Goal: Task Accomplishment & Management: Manage account settings

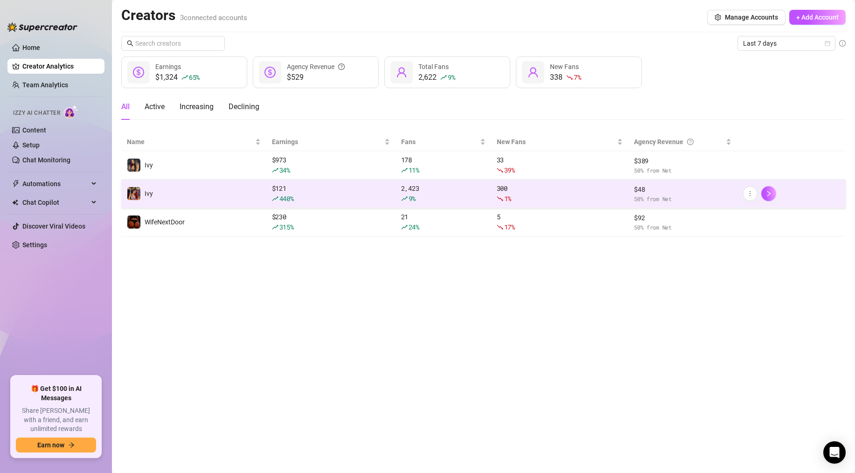
click at [215, 189] on td "Ivy" at bounding box center [193, 194] width 145 height 28
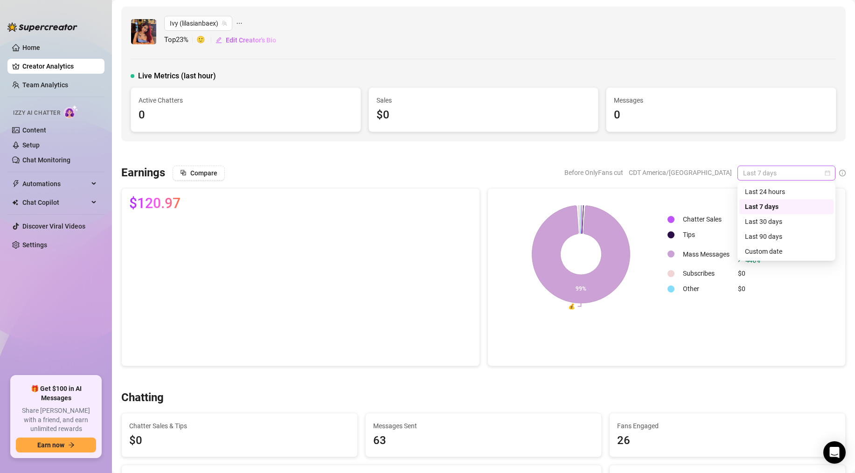
click at [773, 169] on span "Last 7 days" at bounding box center [786, 173] width 87 height 14
click at [769, 193] on div "Last 24 hours" at bounding box center [786, 192] width 83 height 10
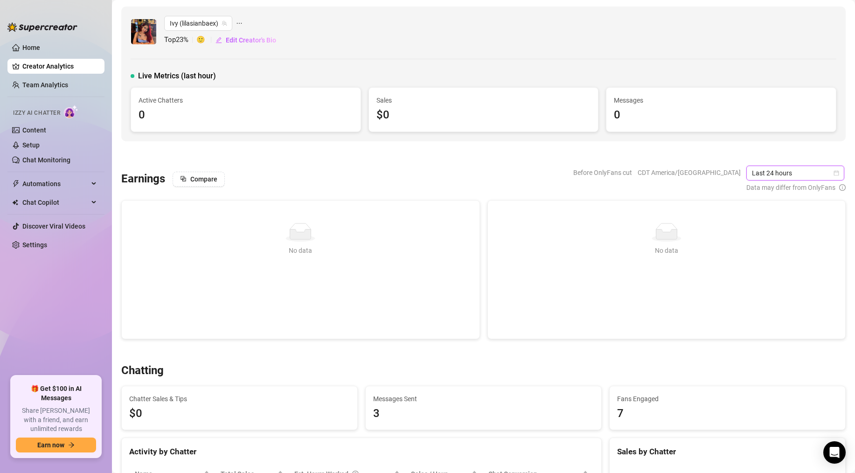
click at [766, 177] on span "Last 24 hours" at bounding box center [795, 173] width 87 height 14
click at [764, 212] on div "Last 7 days" at bounding box center [797, 206] width 94 height 15
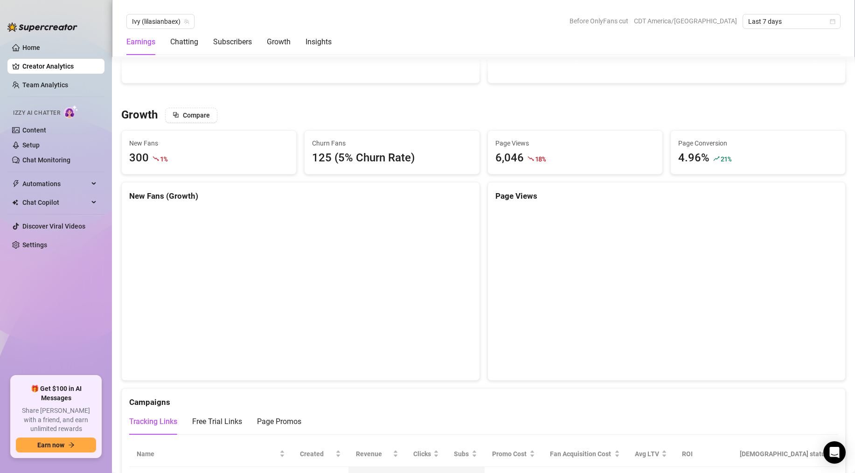
scroll to position [766, 0]
click at [35, 62] on link "Creator Analytics" at bounding box center [59, 66] width 75 height 15
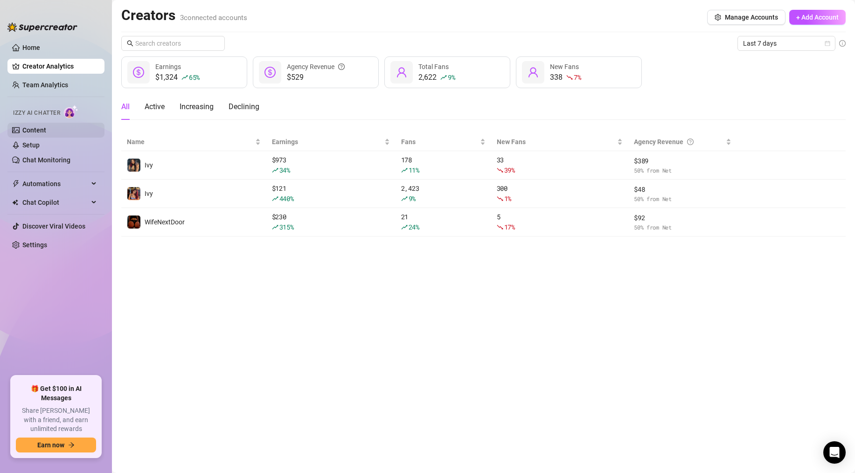
click at [46, 133] on link "Content" at bounding box center [34, 129] width 24 height 7
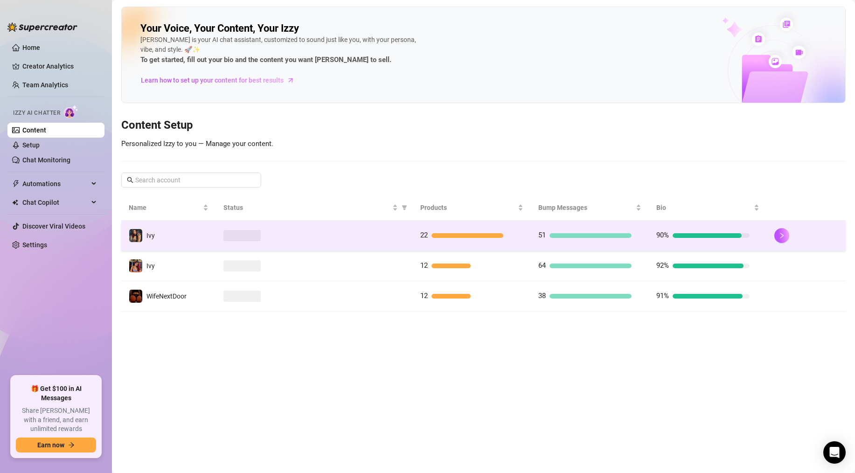
click at [358, 233] on div at bounding box center [315, 235] width 182 height 11
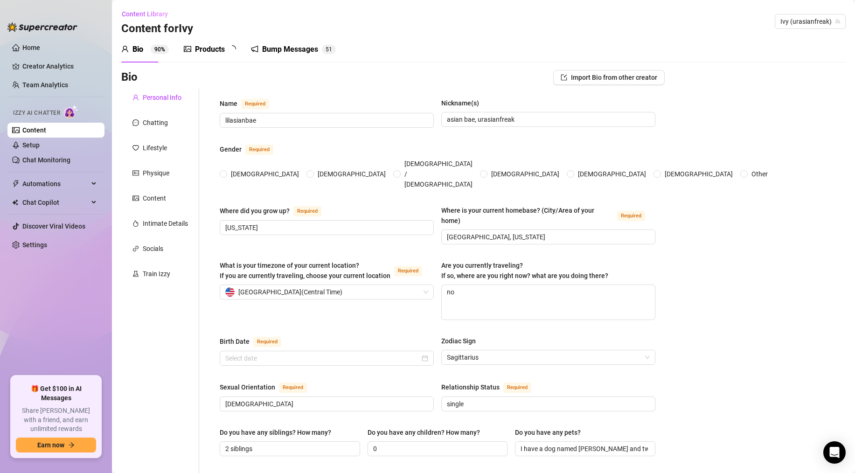
radio input "true"
type input "[DATE]"
click at [239, 58] on div "Products 2 2" at bounding box center [213, 49] width 59 height 26
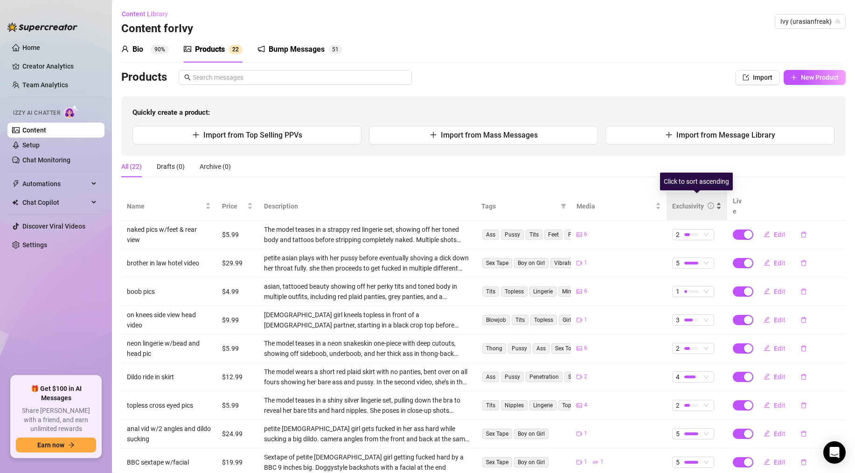
click at [672, 205] on div "Exclusivity" at bounding box center [696, 206] width 49 height 10
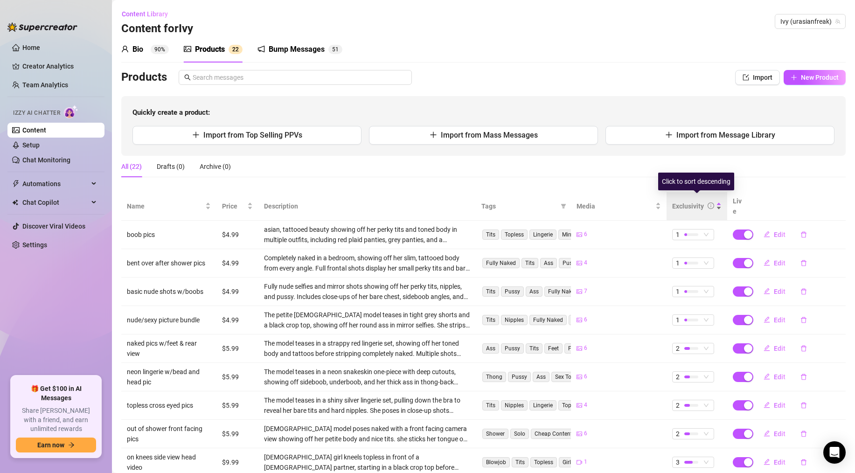
click at [672, 205] on div "Exclusivity" at bounding box center [696, 206] width 49 height 10
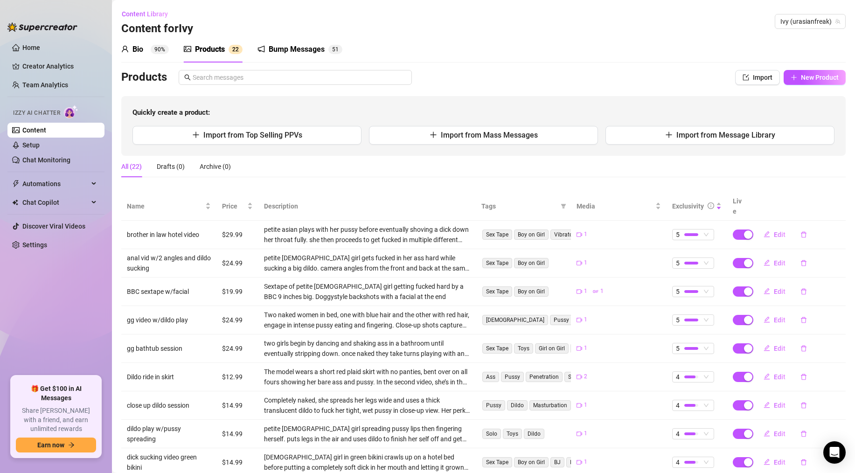
click at [222, 48] on div "Products" at bounding box center [210, 49] width 30 height 11
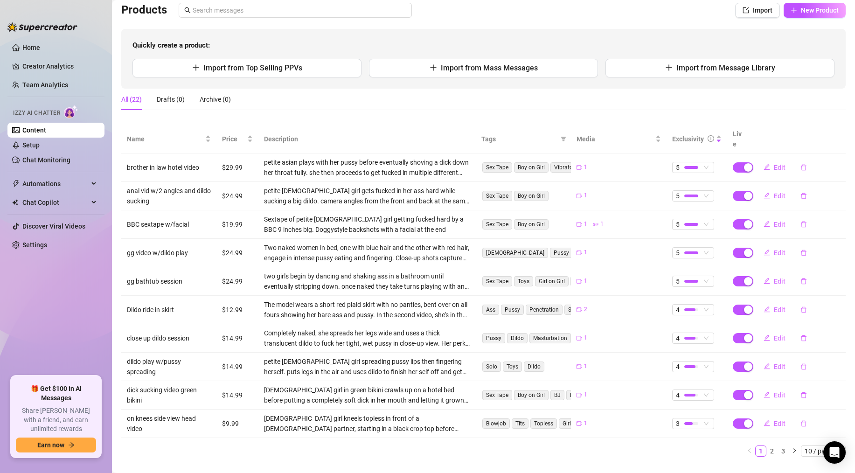
scroll to position [76, 0]
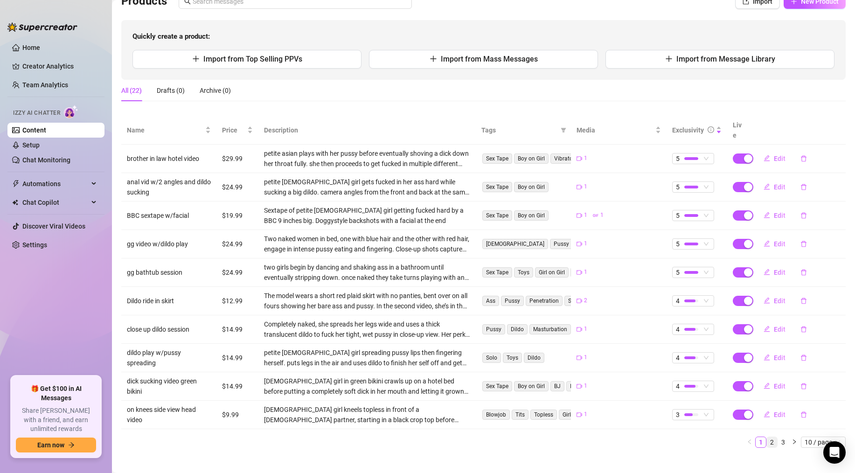
click at [769, 437] on link "2" at bounding box center [772, 442] width 10 height 10
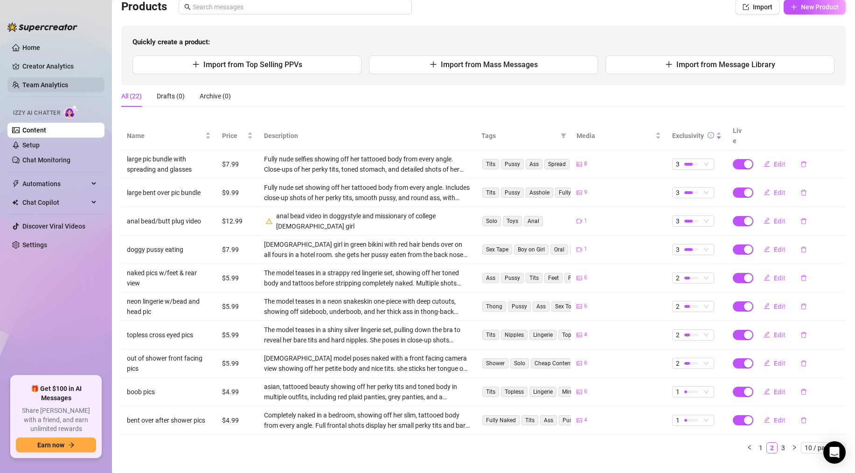
scroll to position [70, 0]
click at [46, 133] on link "Content" at bounding box center [34, 129] width 24 height 7
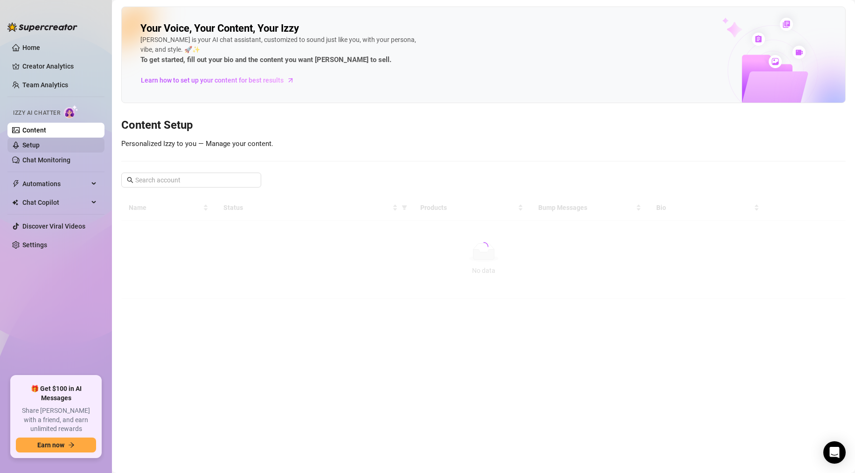
click at [37, 143] on link "Setup" at bounding box center [30, 144] width 17 height 7
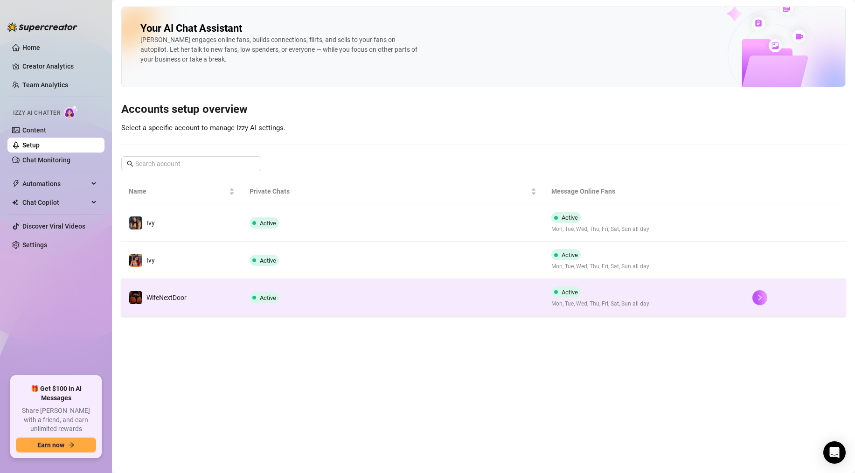
click at [294, 296] on td "Active" at bounding box center [393, 297] width 302 height 37
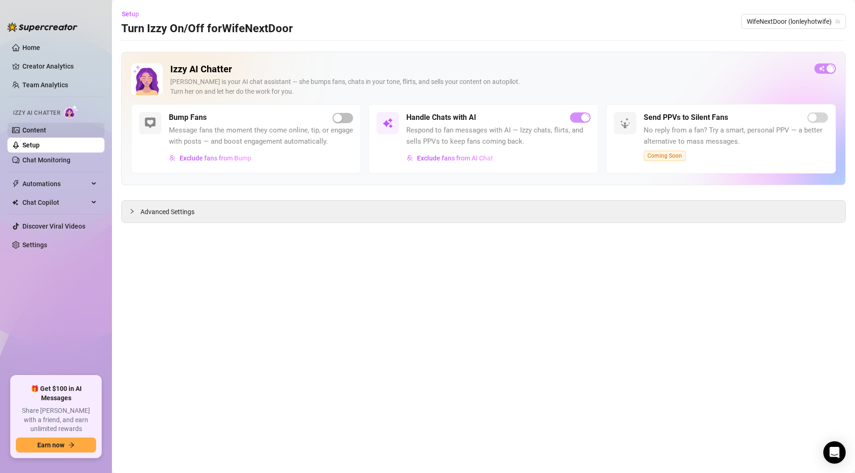
click at [46, 127] on link "Content" at bounding box center [34, 129] width 24 height 7
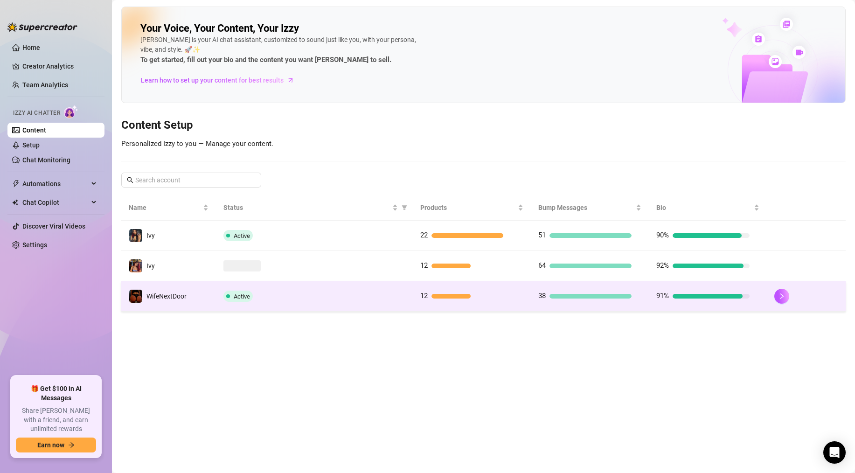
click at [214, 297] on td "WifeNextDoor" at bounding box center [168, 296] width 95 height 30
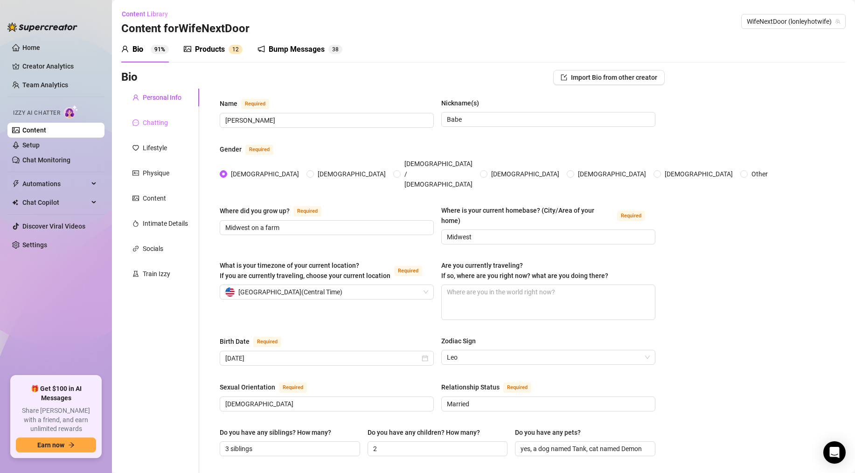
click at [162, 130] on div "Chatting" at bounding box center [160, 123] width 78 height 18
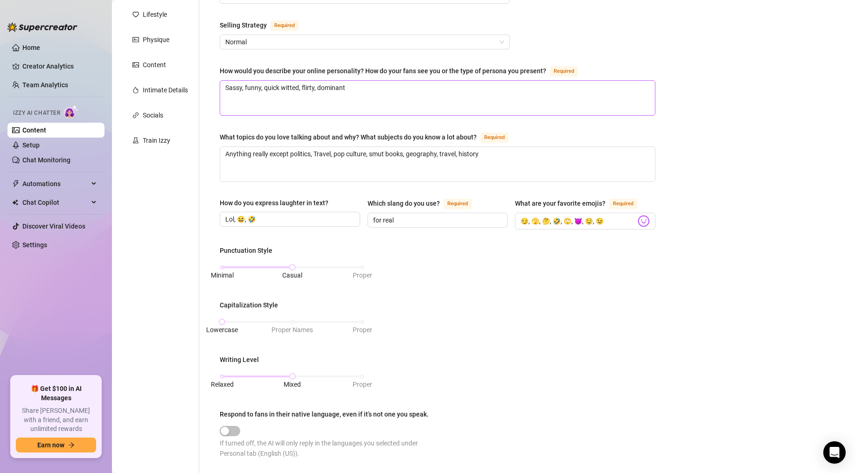
scroll to position [135, 0]
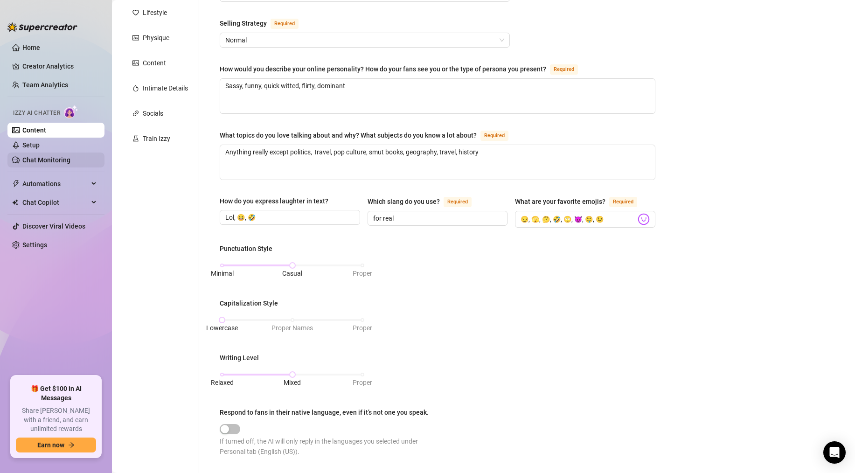
click at [59, 162] on link "Chat Monitoring" at bounding box center [46, 159] width 48 height 7
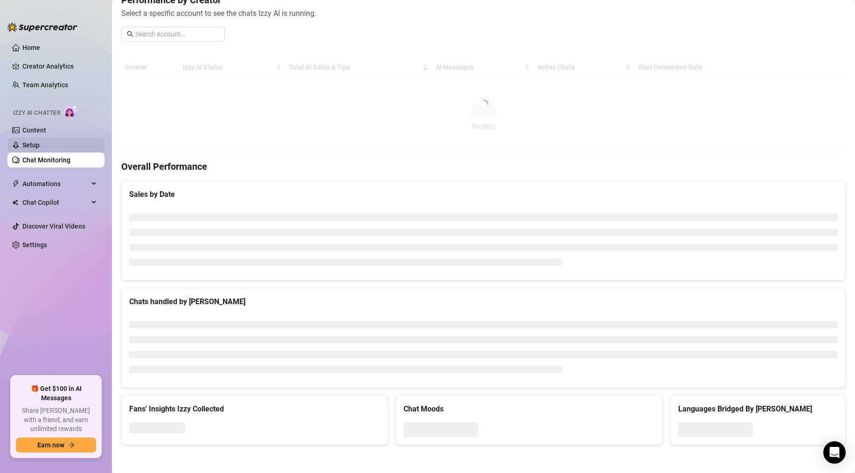
scroll to position [135, 0]
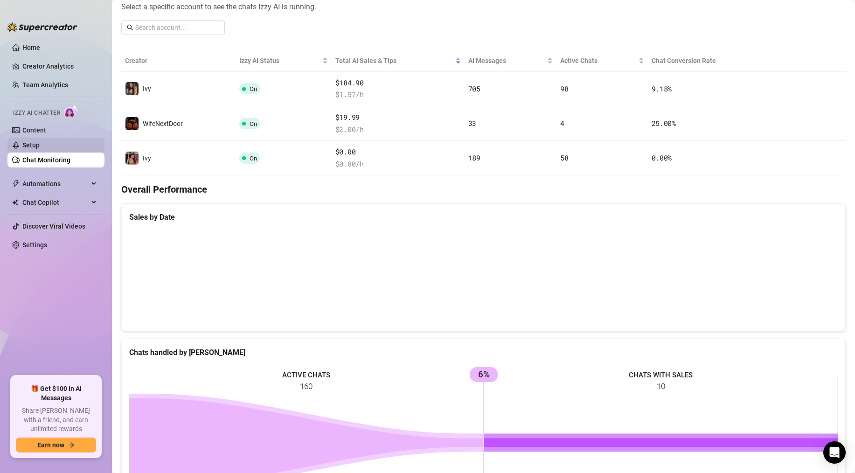
click at [40, 143] on link "Setup" at bounding box center [30, 144] width 17 height 7
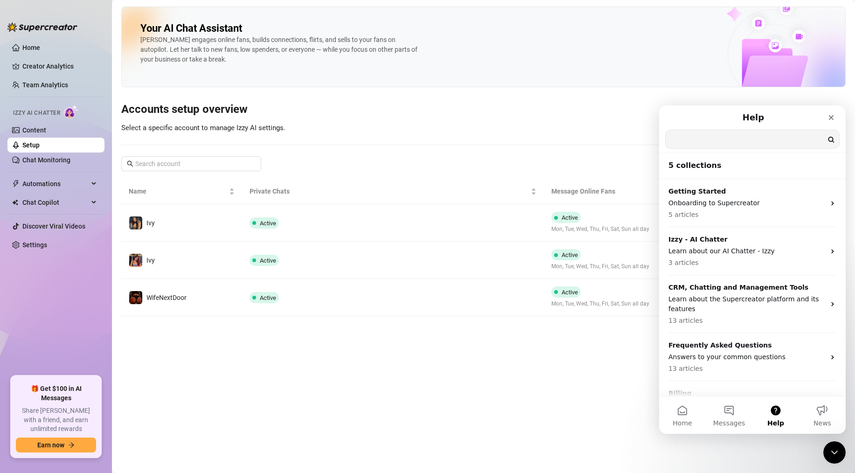
click at [743, 141] on input "Search for help" at bounding box center [753, 139] width 174 height 18
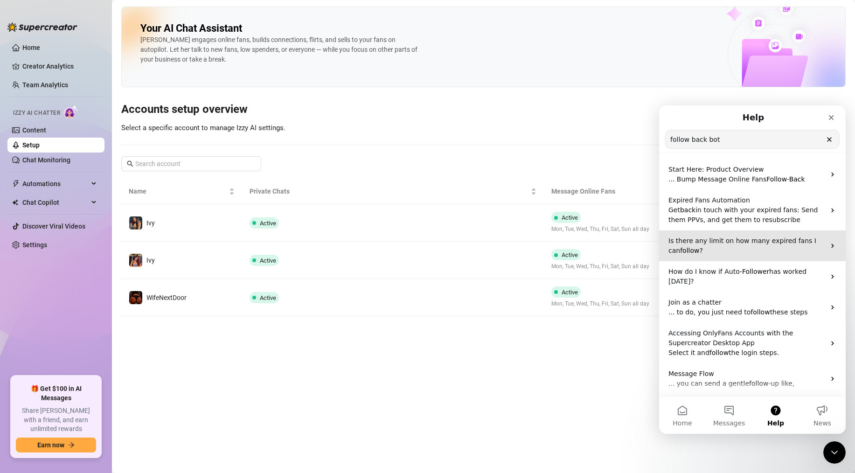
type input "follow back bot"
click at [745, 239] on span "Is there any limit on how many expired fans I can" at bounding box center [743, 245] width 148 height 17
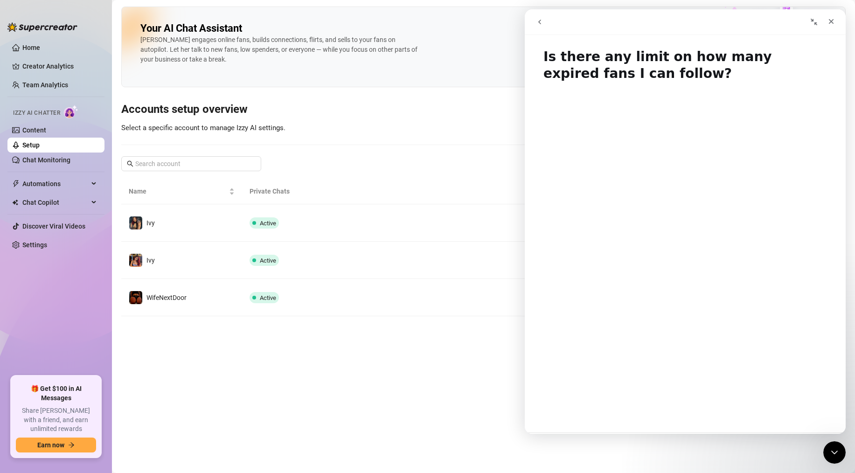
click at [540, 24] on icon "go back" at bounding box center [539, 21] width 7 height 7
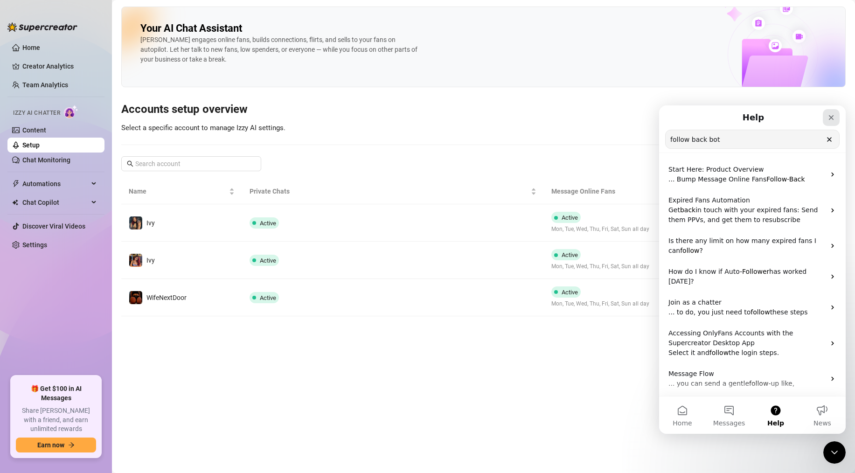
click at [830, 119] on icon "Close" at bounding box center [831, 117] width 5 height 5
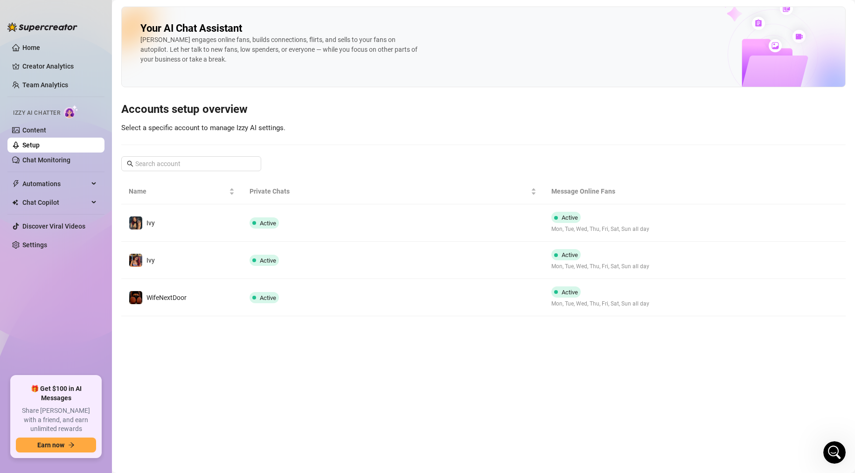
click at [53, 193] on ul "Home Creator Analytics Team Analytics Izzy AI Chatter Content Setup Chat Monito…" at bounding box center [55, 204] width 97 height 336
click at [54, 185] on span "Automations" at bounding box center [55, 183] width 66 height 15
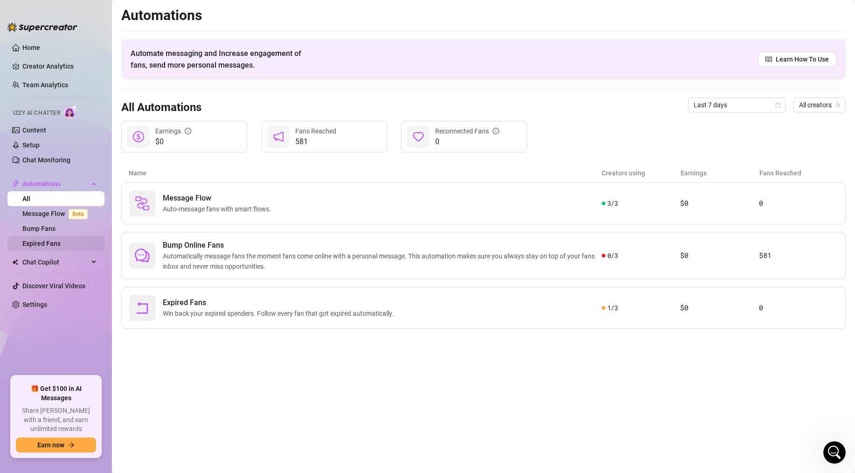
click at [47, 241] on link "Expired Fans" at bounding box center [41, 243] width 38 height 7
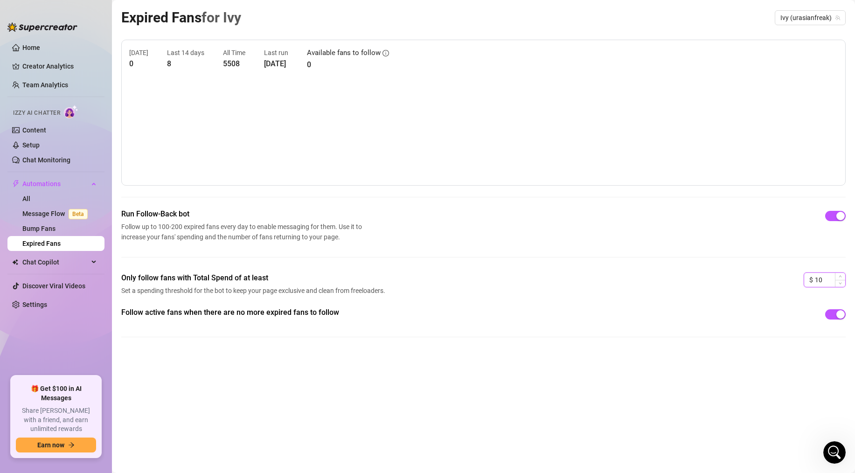
click at [816, 279] on input "10" at bounding box center [830, 280] width 30 height 14
type input "0"
click at [762, 287] on div "Only follow fans with Total Spend of at least Set a spending threshold for the …" at bounding box center [483, 290] width 725 height 35
click at [839, 315] on div "button" at bounding box center [841, 314] width 8 height 8
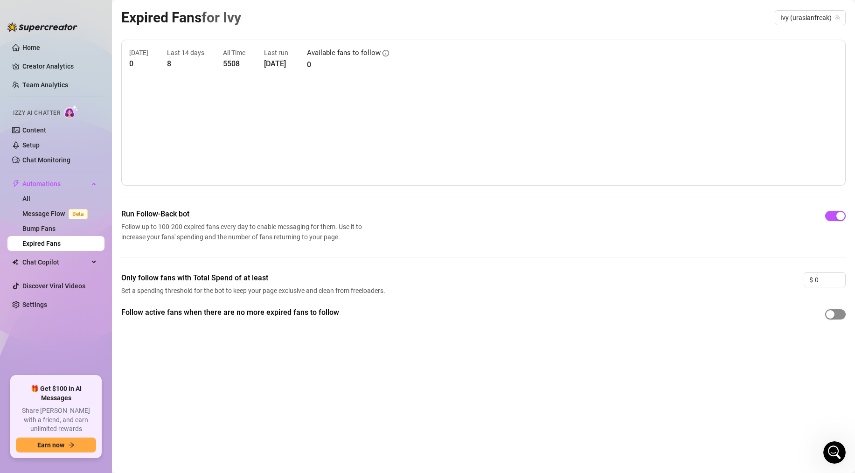
click at [834, 316] on div "button" at bounding box center [831, 314] width 8 height 8
click at [69, 186] on span "Automations" at bounding box center [55, 183] width 66 height 15
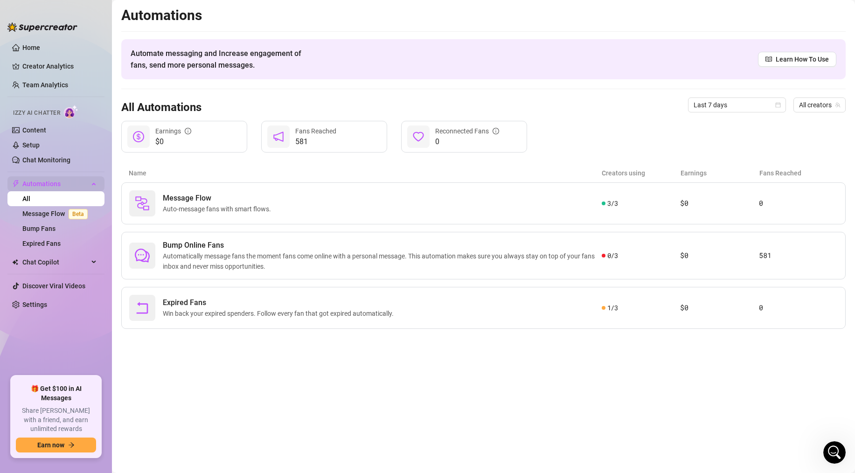
click at [69, 186] on span "Automations" at bounding box center [55, 183] width 66 height 15
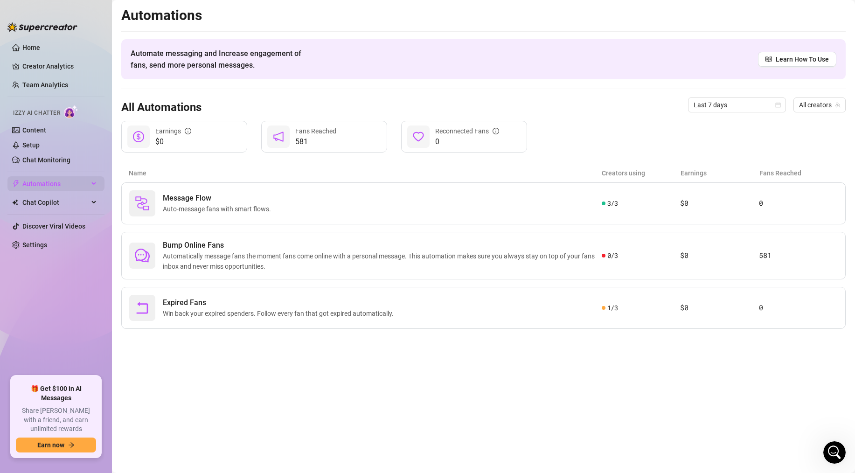
click at [69, 186] on span "Automations" at bounding box center [55, 183] width 66 height 15
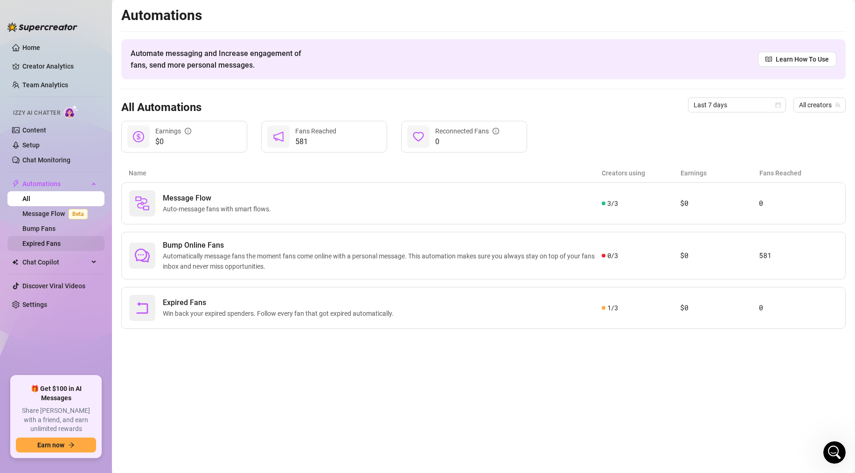
click at [45, 242] on link "Expired Fans" at bounding box center [41, 243] width 38 height 7
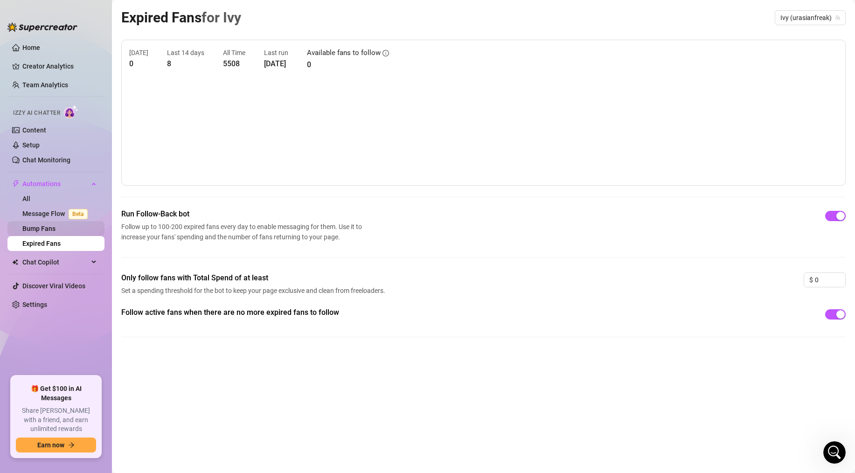
click at [46, 229] on link "Bump Fans" at bounding box center [38, 228] width 33 height 7
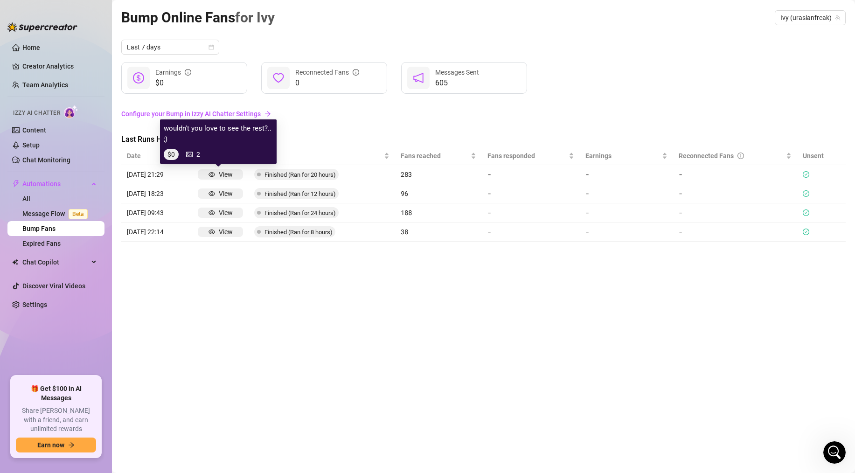
click at [227, 175] on div "View" at bounding box center [226, 174] width 14 height 10
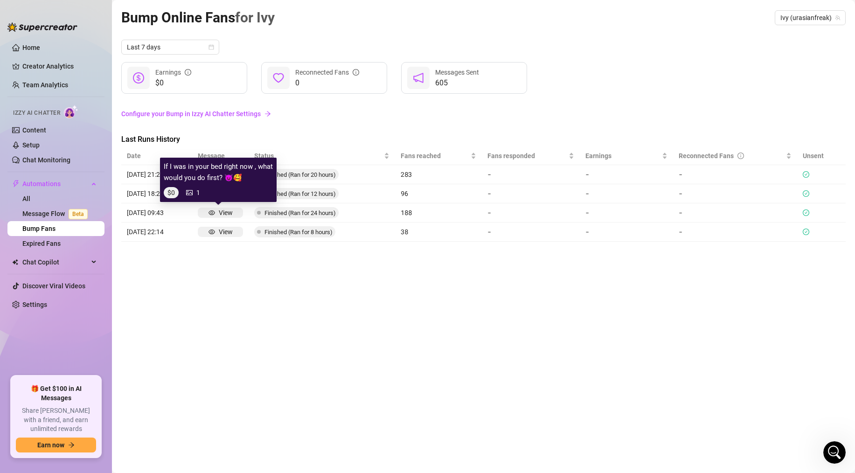
click at [219, 213] on div "View" at bounding box center [226, 213] width 14 height 10
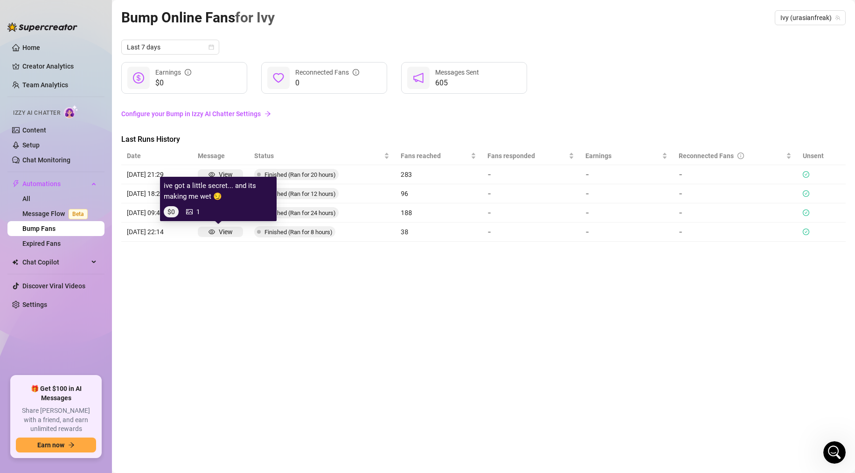
click at [219, 234] on div "View" at bounding box center [226, 232] width 14 height 10
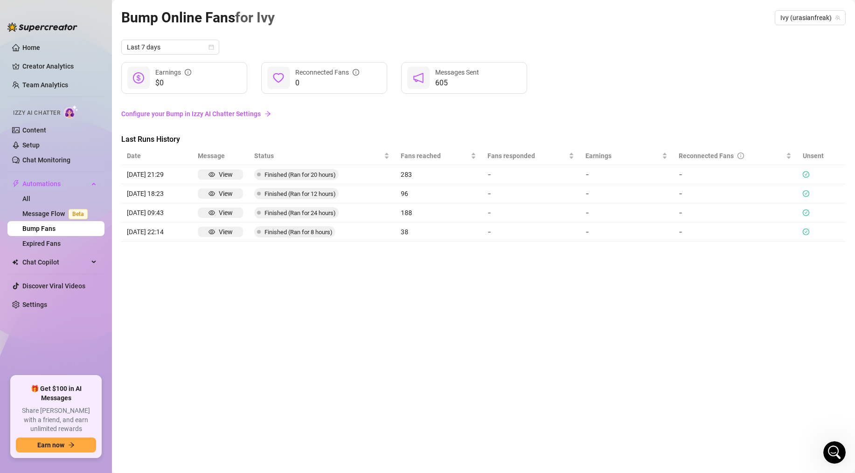
click at [183, 115] on link "Configure your Bump in Izzy AI Chatter Settings" at bounding box center [483, 114] width 725 height 10
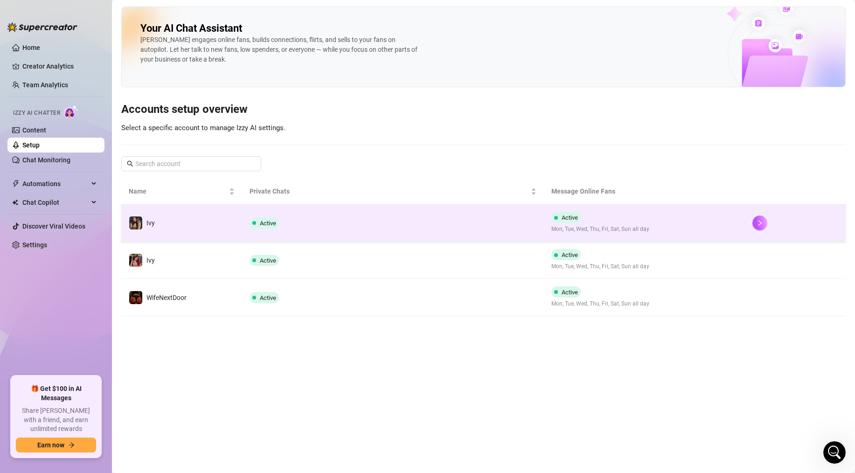
click at [208, 222] on td "Ivy" at bounding box center [181, 222] width 121 height 37
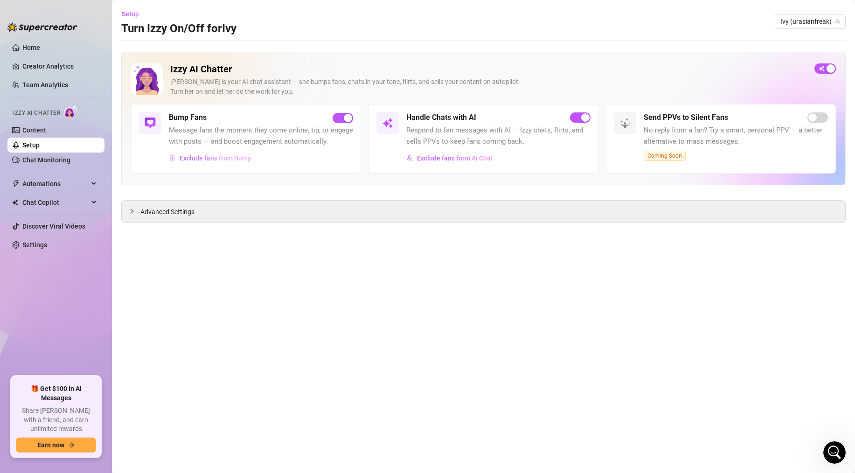
click at [228, 159] on span "Exclude fans from Bump" at bounding box center [216, 157] width 72 height 7
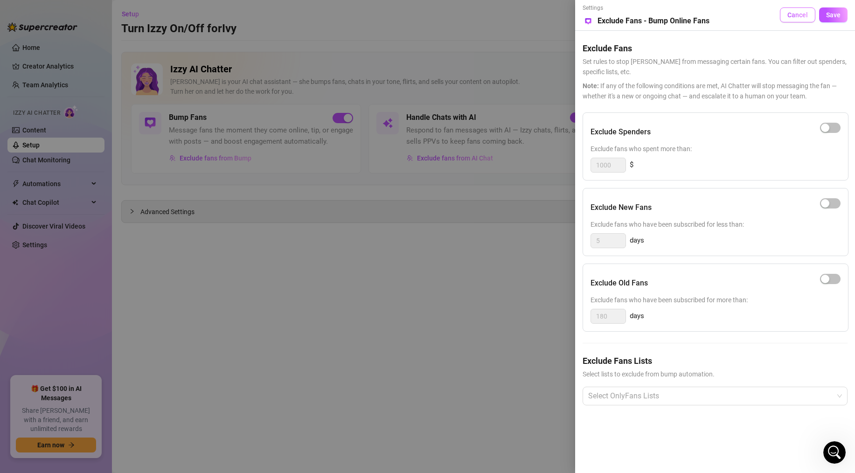
click at [787, 14] on button "Cancel" at bounding box center [797, 14] width 35 height 15
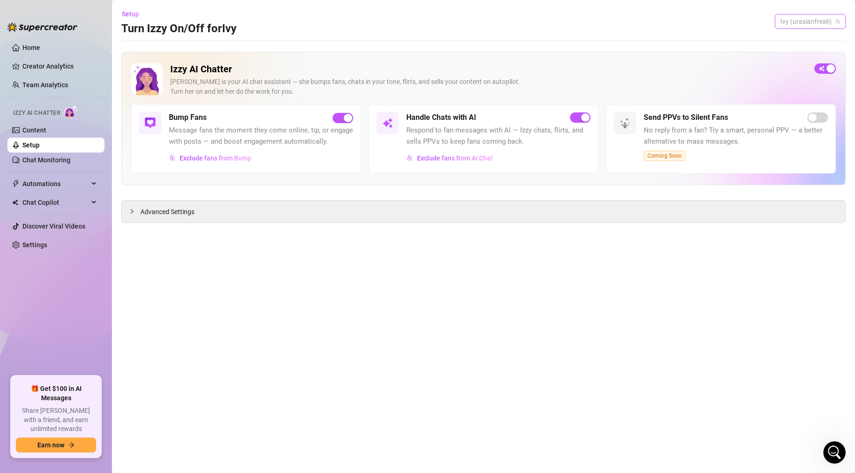
click at [798, 19] on span "Ivy (urasianfreak)" at bounding box center [811, 21] width 60 height 14
click at [781, 68] on span "WifeNextDoor" at bounding box center [771, 73] width 40 height 10
click at [232, 161] on span "Exclude fans from Bump" at bounding box center [216, 157] width 72 height 7
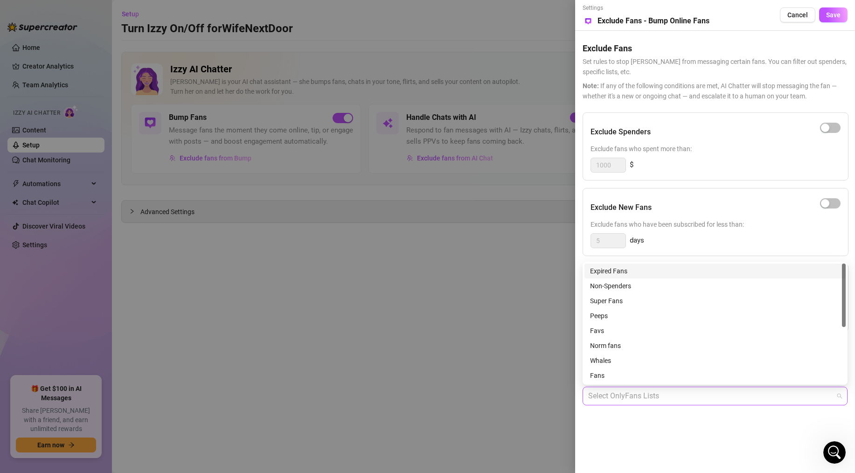
click at [662, 392] on div at bounding box center [711, 396] width 252 height 17
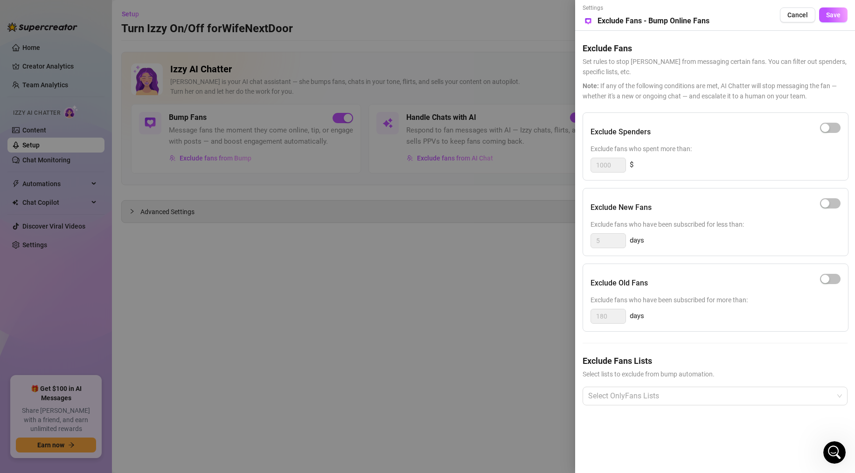
click at [618, 420] on div "Exclude Fans Lists Select lists to exclude from bump automation. Select OnlyFan…" at bounding box center [715, 388] width 265 height 66
click at [794, 18] on span "Cancel" at bounding box center [798, 14] width 21 height 7
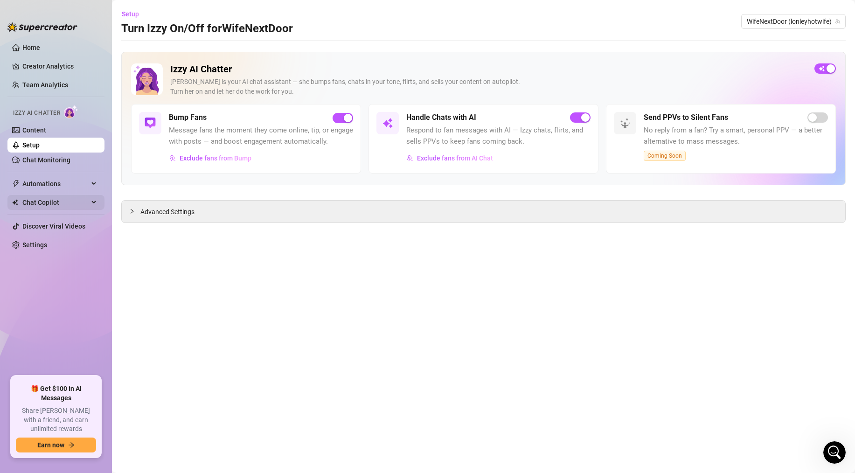
click at [58, 198] on span "Chat Copilot" at bounding box center [55, 202] width 66 height 15
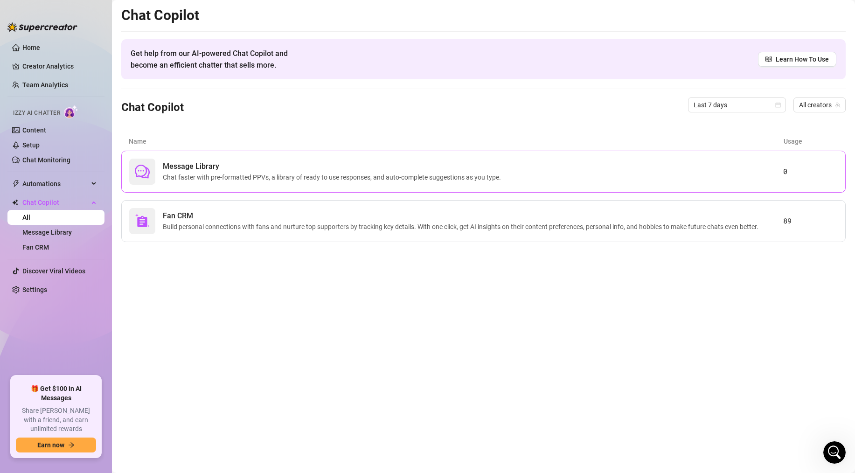
click at [775, 166] on div "Message Library Chat faster with pre-formatted PPVs, a library of ready to use …" at bounding box center [456, 172] width 654 height 26
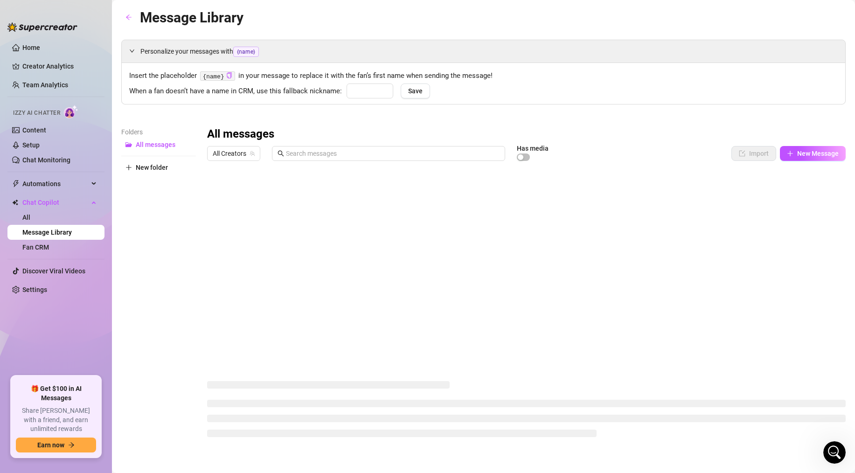
type input "babe"
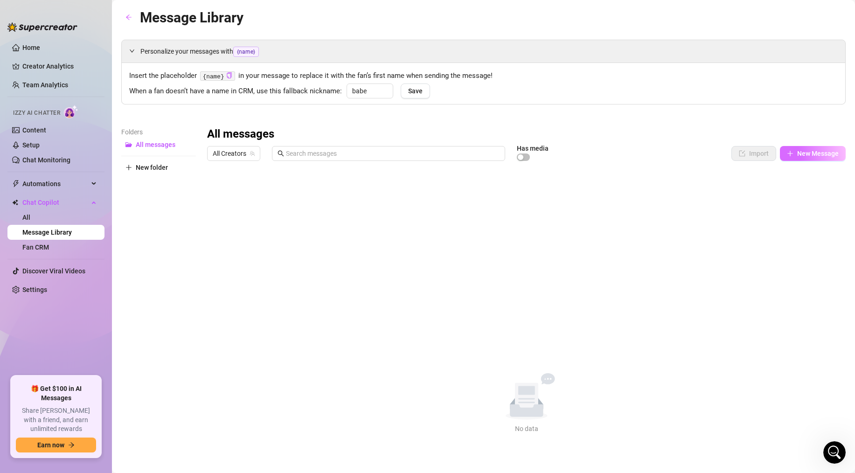
click at [811, 154] on span "New Message" at bounding box center [819, 153] width 42 height 7
type textarea "Type your message here..."
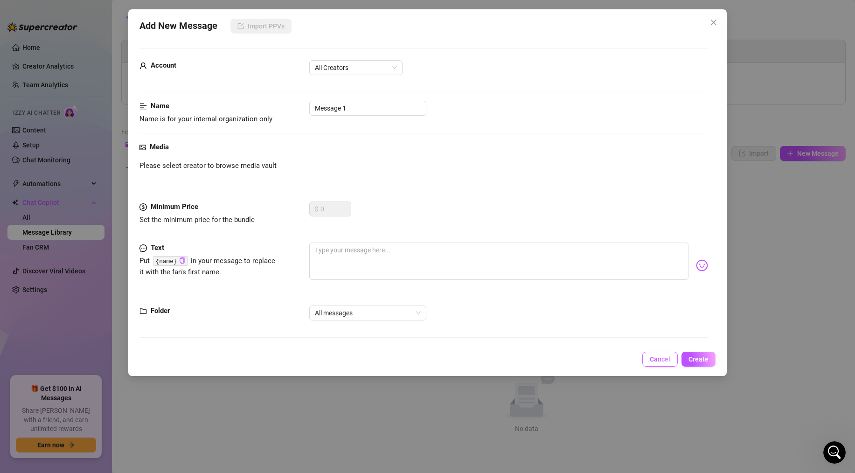
click at [673, 361] on button "Cancel" at bounding box center [660, 359] width 35 height 15
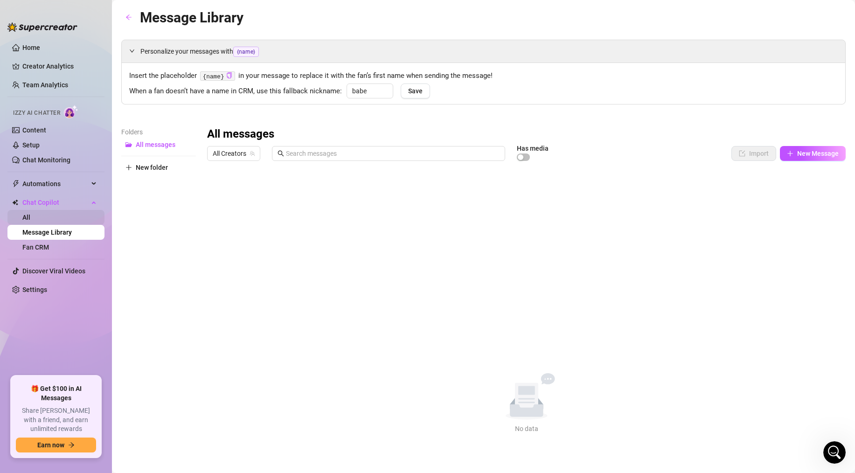
click at [30, 218] on link "All" at bounding box center [26, 217] width 8 height 7
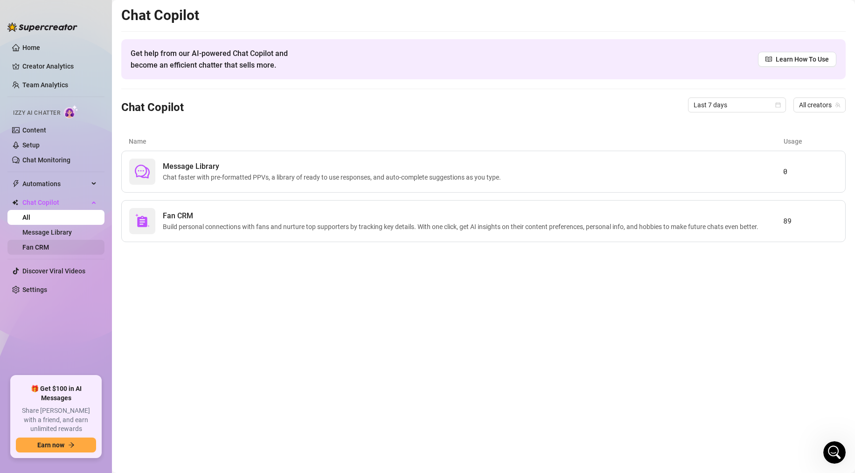
click at [49, 244] on link "Fan CRM" at bounding box center [35, 247] width 27 height 7
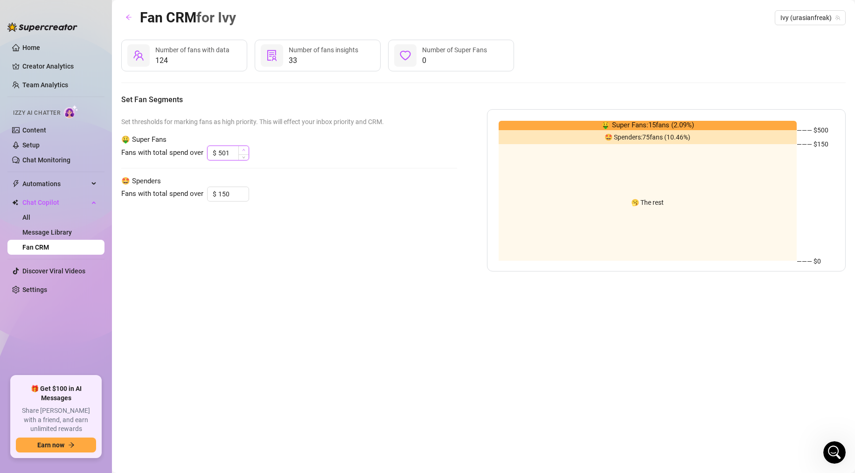
click at [242, 150] on icon "up" at bounding box center [243, 149] width 3 height 3
click at [245, 159] on span "Decrease Value" at bounding box center [243, 156] width 10 height 8
click at [244, 148] on icon "up" at bounding box center [243, 149] width 3 height 3
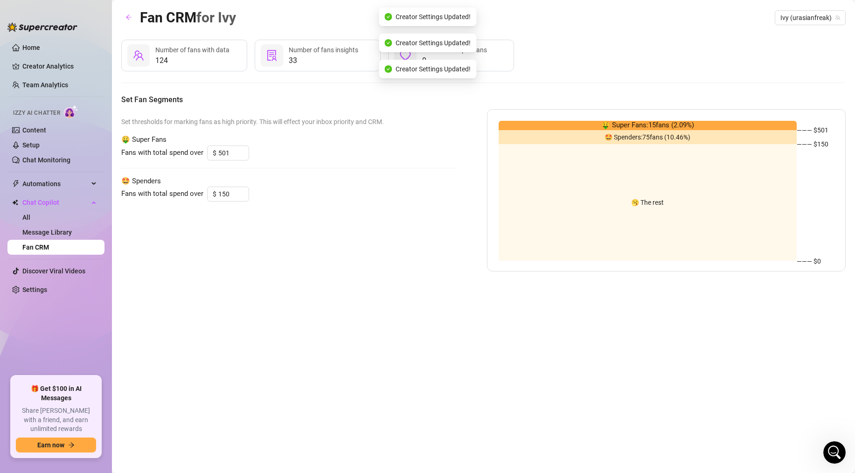
click at [244, 161] on div "Set thresholds for marking fans as high priority. This will effect your inbox p…" at bounding box center [289, 190] width 336 height 162
click at [244, 157] on icon "down" at bounding box center [243, 155] width 3 height 3
click at [230, 154] on input "500" at bounding box center [233, 153] width 30 height 14
type input "1000"
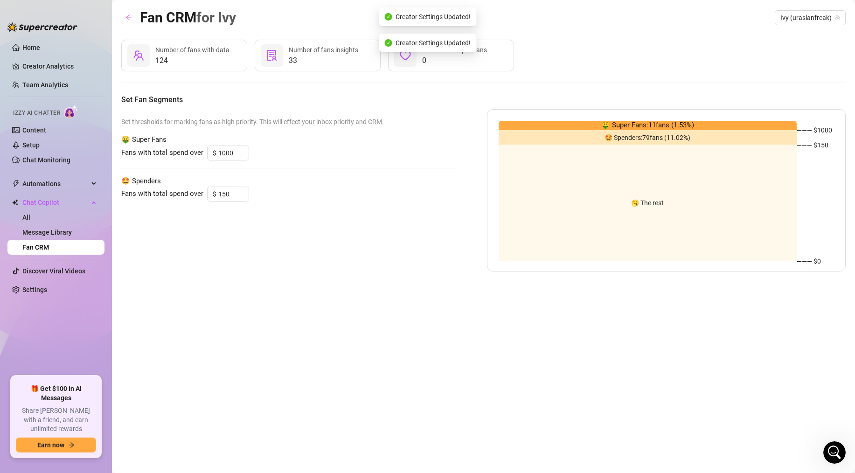
click at [319, 173] on div "Set thresholds for marking fans as high priority. This will effect your inbox p…" at bounding box center [289, 190] width 336 height 162
click at [229, 196] on input "150" at bounding box center [233, 194] width 30 height 14
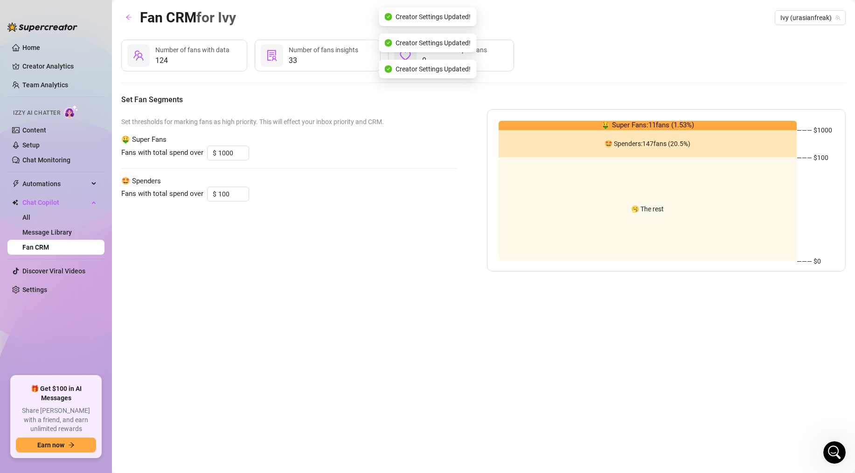
click at [292, 209] on div "Set thresholds for marking fans as high priority. This will effect your inbox p…" at bounding box center [289, 190] width 336 height 162
click at [234, 191] on input "100" at bounding box center [233, 194] width 30 height 14
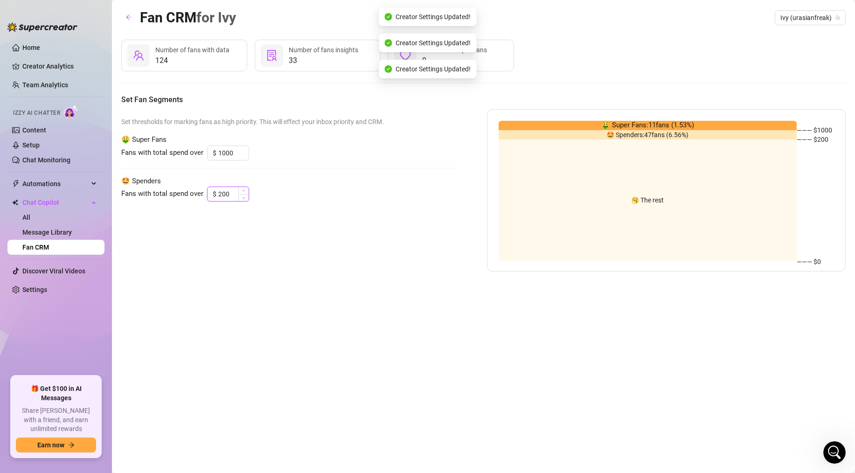
click at [229, 198] on input "200" at bounding box center [233, 194] width 30 height 14
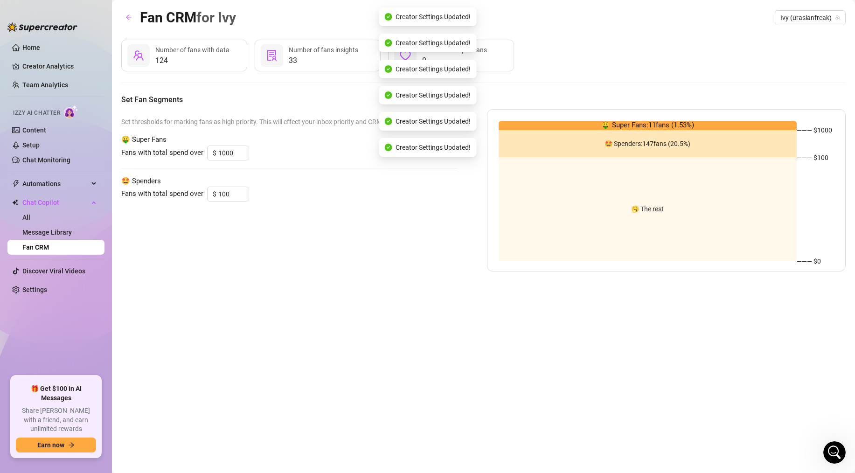
click at [288, 232] on div "Set thresholds for marking fans as high priority. This will effect your inbox p…" at bounding box center [289, 190] width 336 height 162
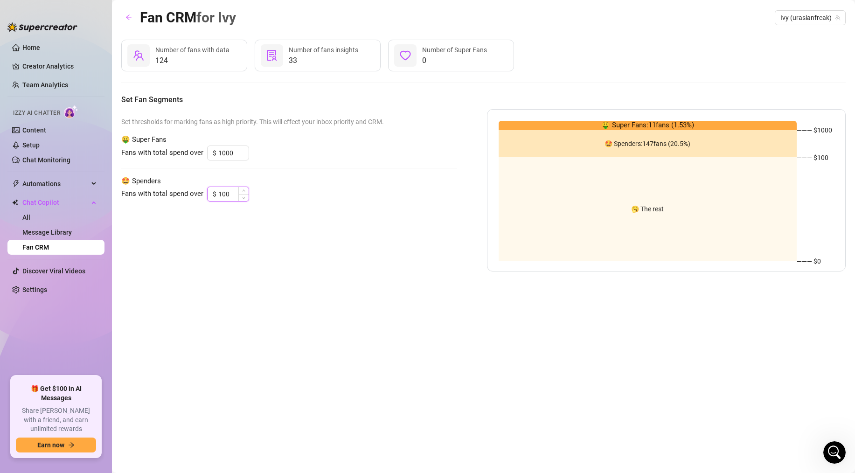
click at [228, 196] on input "100" at bounding box center [233, 194] width 30 height 14
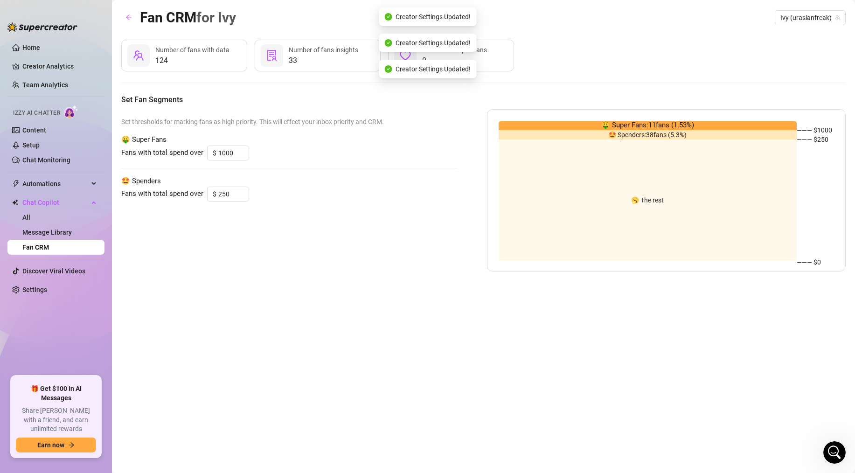
click at [305, 250] on div "Set thresholds for marking fans as high priority. This will effect your inbox p…" at bounding box center [289, 190] width 336 height 162
click at [305, 249] on div "Set thresholds for marking fans as high priority. This will effect your inbox p…" at bounding box center [289, 190] width 336 height 162
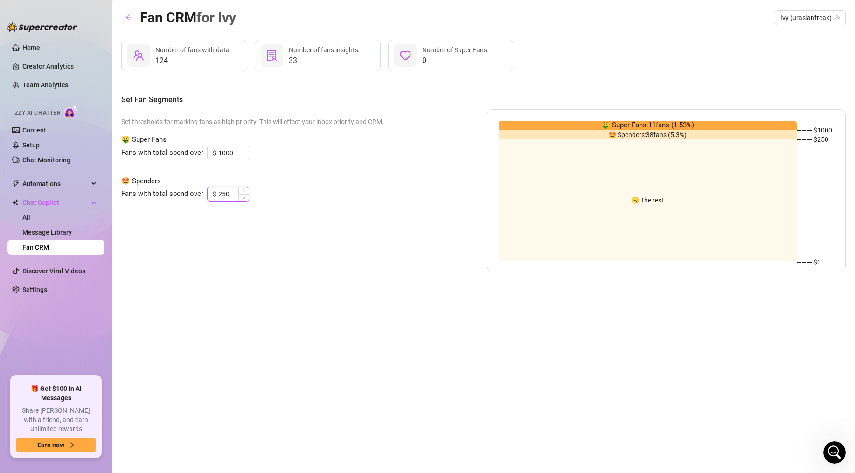
click at [224, 196] on input "250" at bounding box center [233, 194] width 30 height 14
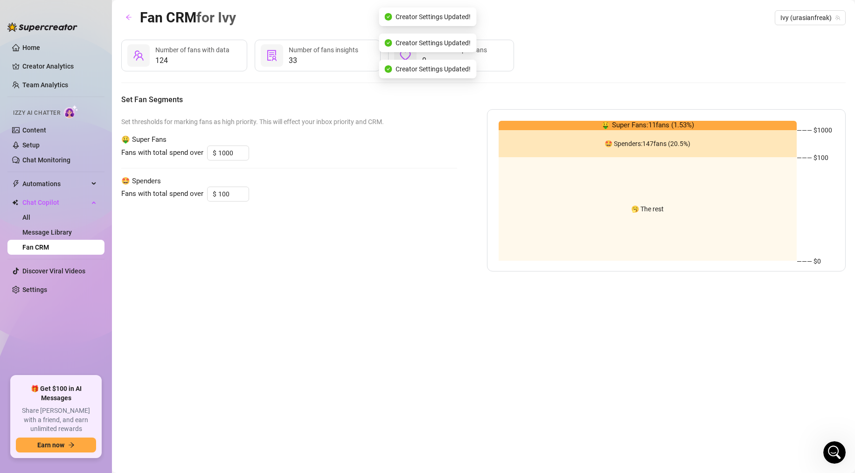
click at [231, 223] on div "Set thresholds for marking fans as high priority. This will effect your inbox p…" at bounding box center [289, 190] width 336 height 162
click at [226, 197] on input "100" at bounding box center [233, 194] width 30 height 14
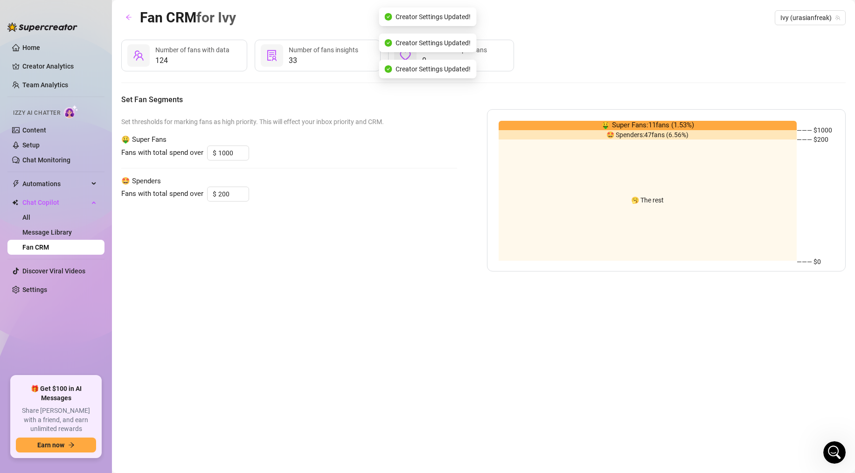
click at [298, 229] on div "Set thresholds for marking fans as high priority. This will effect your inbox p…" at bounding box center [289, 190] width 336 height 162
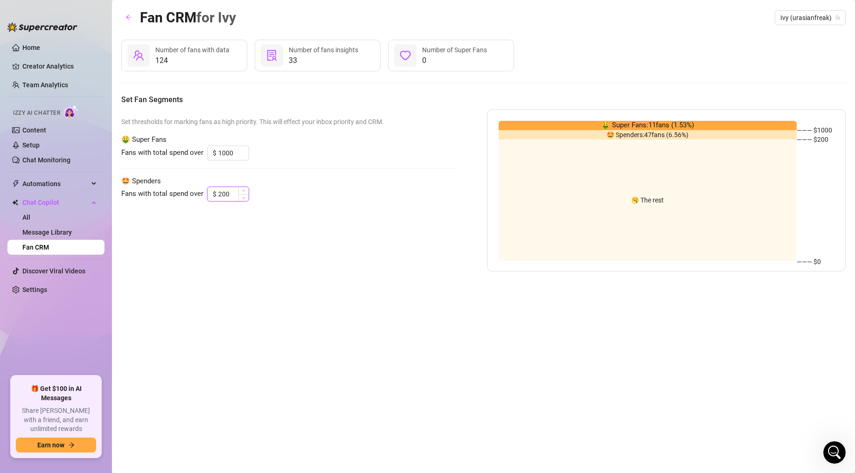
click at [218, 189] on input "200" at bounding box center [233, 194] width 30 height 14
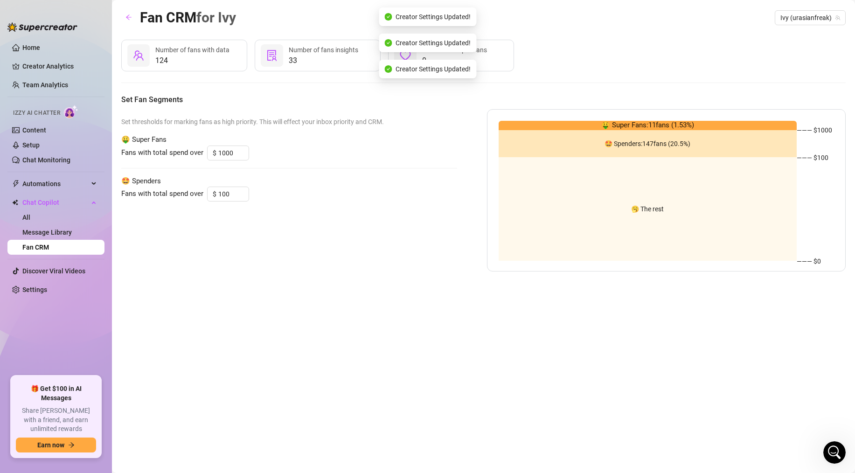
click at [259, 235] on div "Set thresholds for marking fans as high priority. This will effect your inbox p…" at bounding box center [289, 190] width 336 height 162
click at [237, 190] on input "100" at bounding box center [233, 194] width 30 height 14
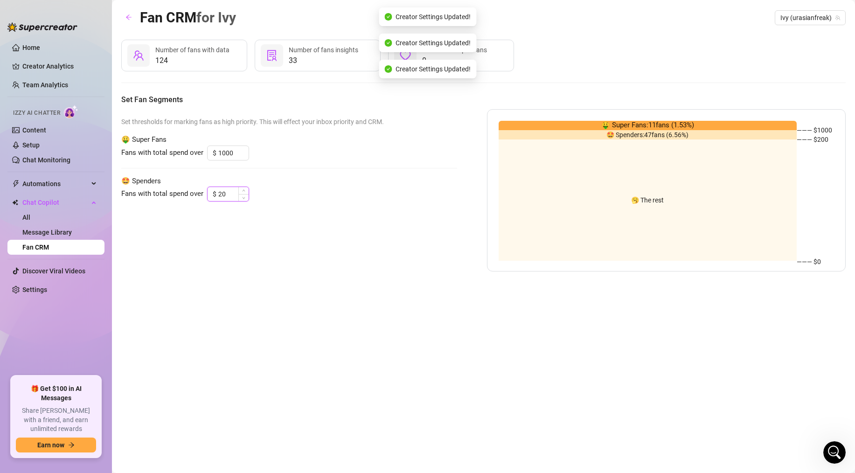
type input "2"
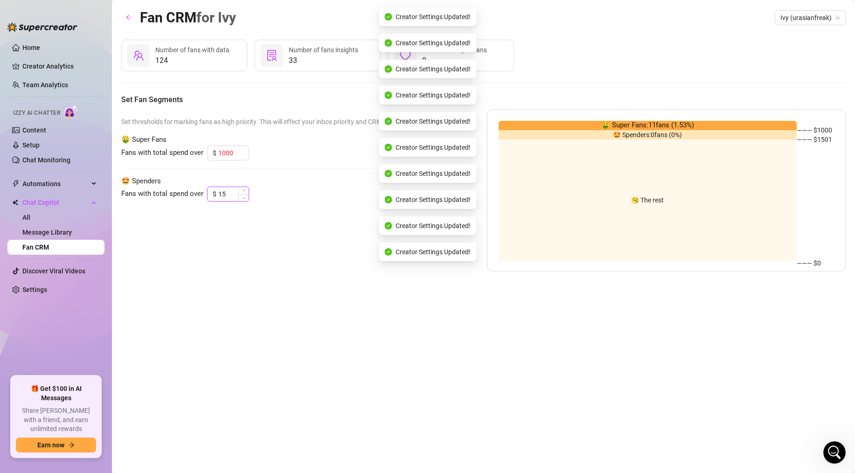
type input "1"
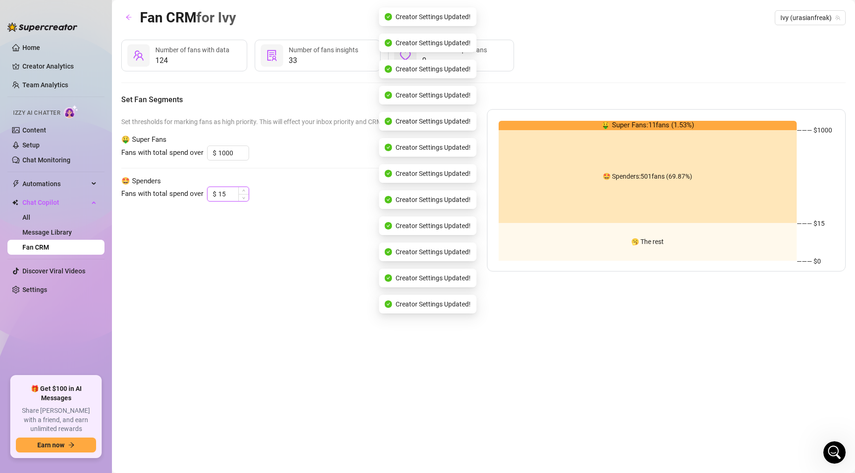
type input "1"
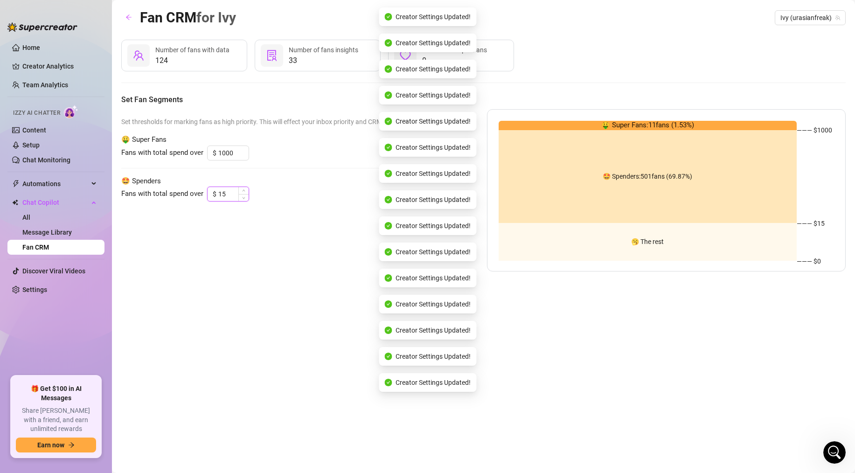
type input "1"
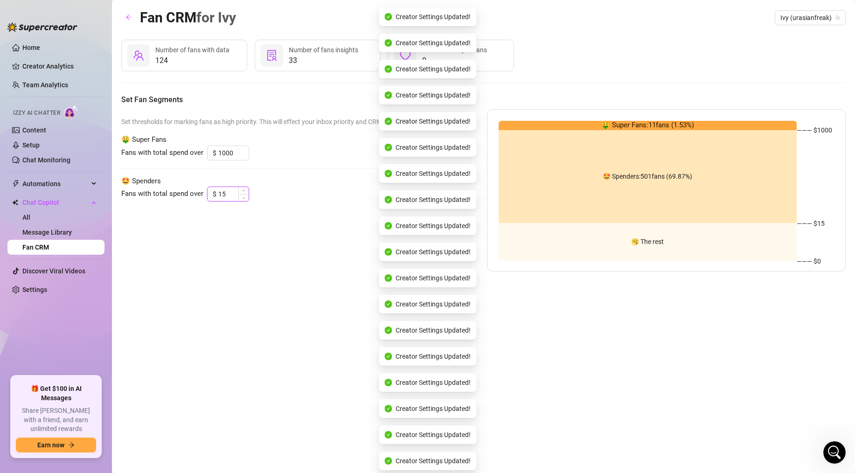
type input "1"
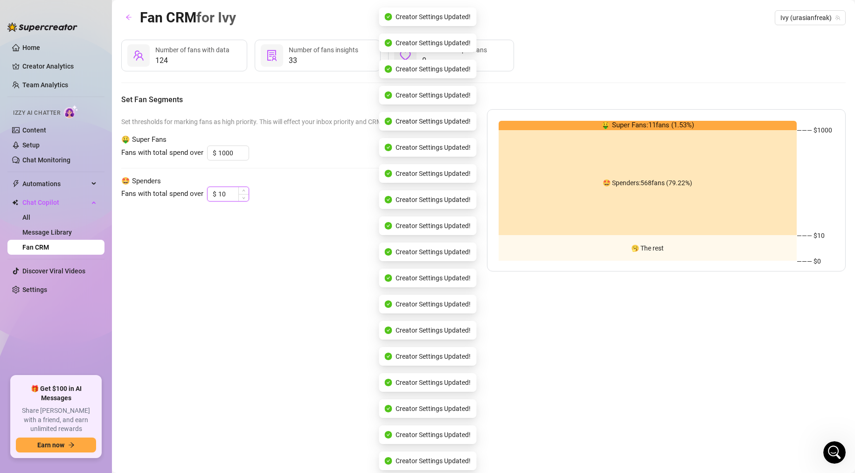
type input "100"
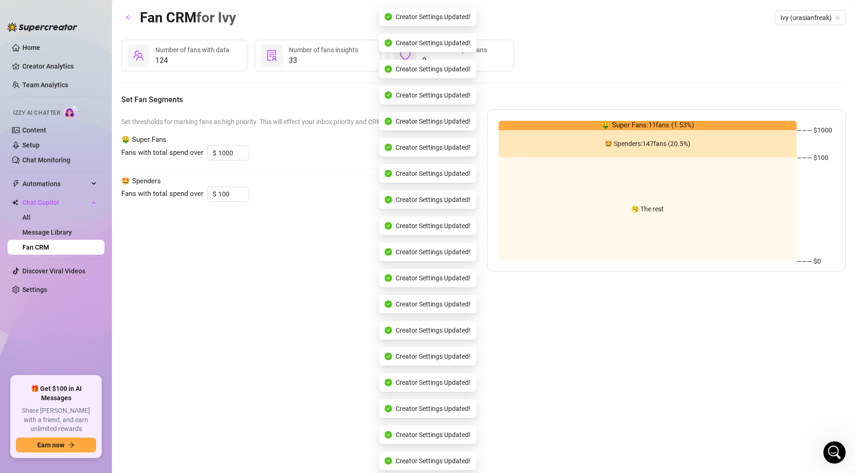
click at [287, 262] on div "Set thresholds for marking fans as high priority. This will effect your inbox p…" at bounding box center [289, 190] width 336 height 162
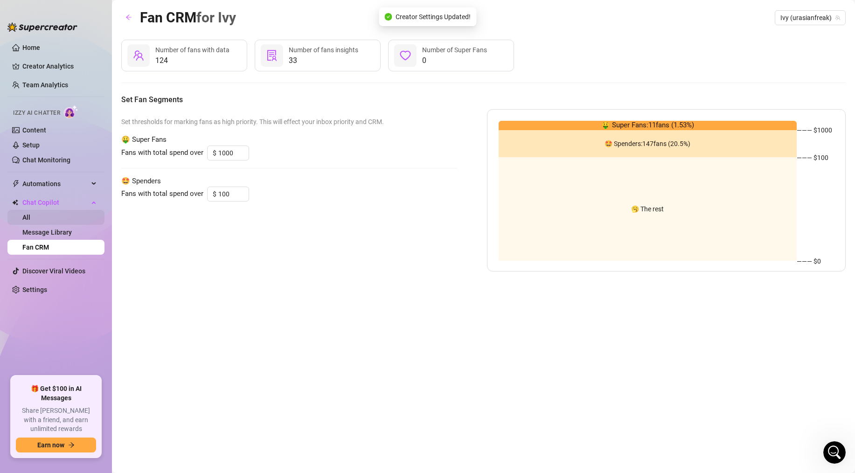
click at [30, 214] on link "All" at bounding box center [26, 217] width 8 height 7
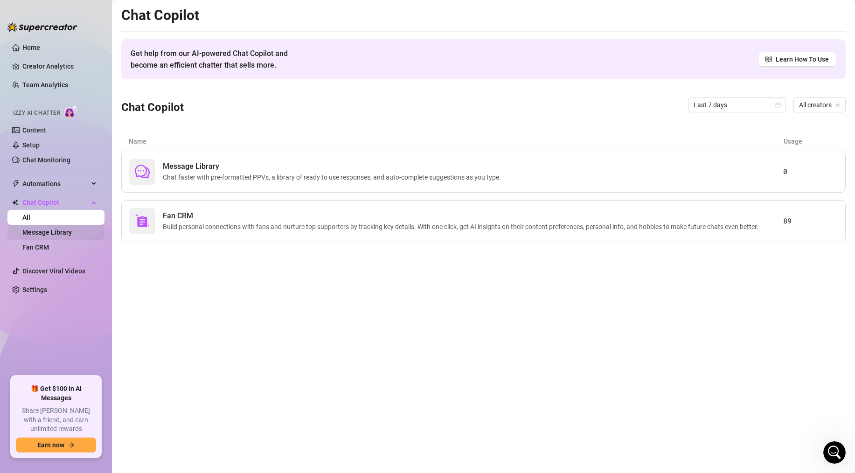
click at [41, 231] on link "Message Library" at bounding box center [46, 232] width 49 height 7
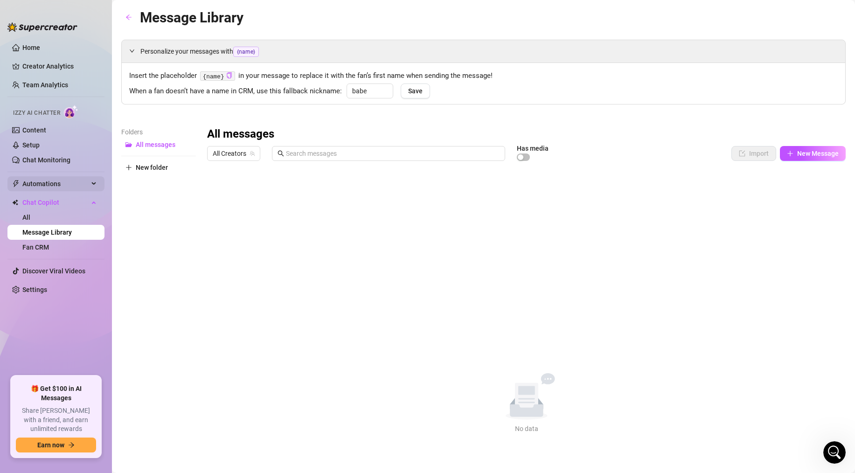
click at [49, 182] on span "Automations" at bounding box center [55, 183] width 66 height 15
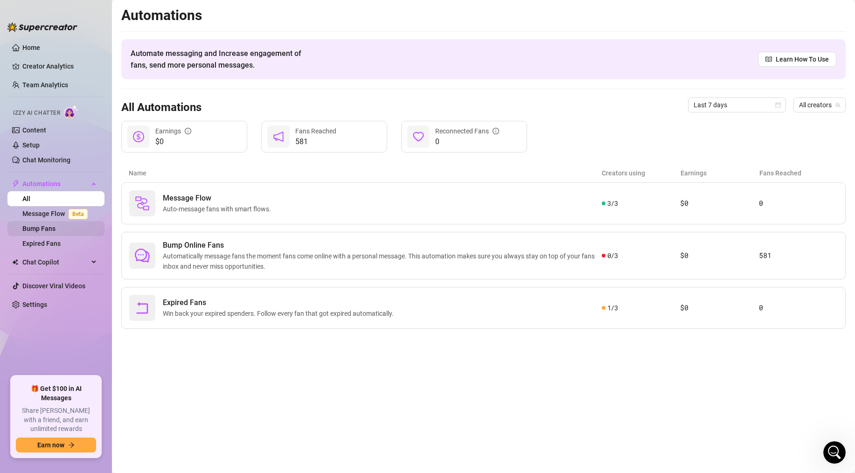
click at [41, 226] on link "Bump Fans" at bounding box center [38, 228] width 33 height 7
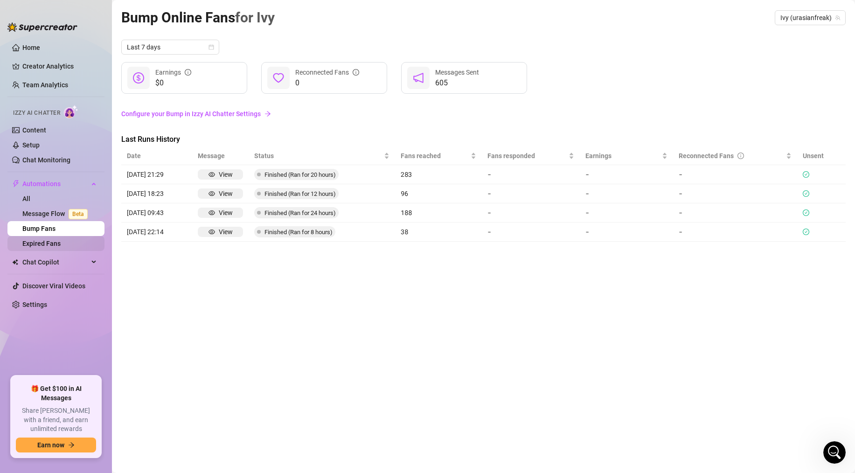
click at [37, 245] on link "Expired Fans" at bounding box center [41, 243] width 38 height 7
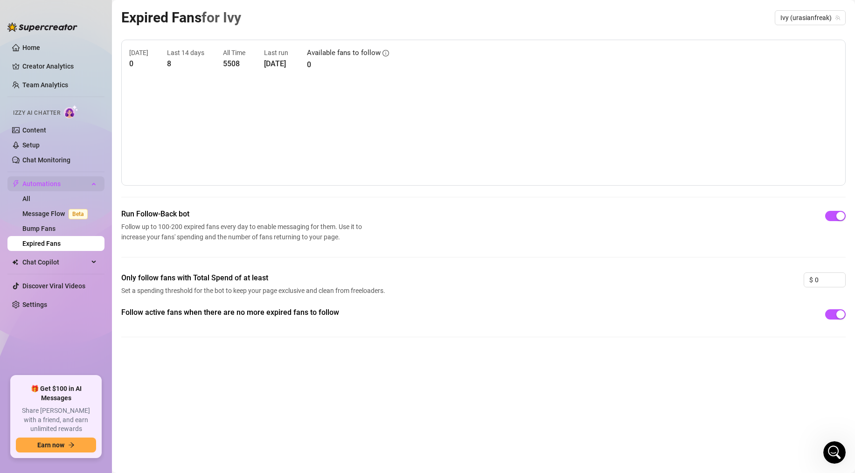
click at [66, 180] on span "Automations" at bounding box center [55, 183] width 66 height 15
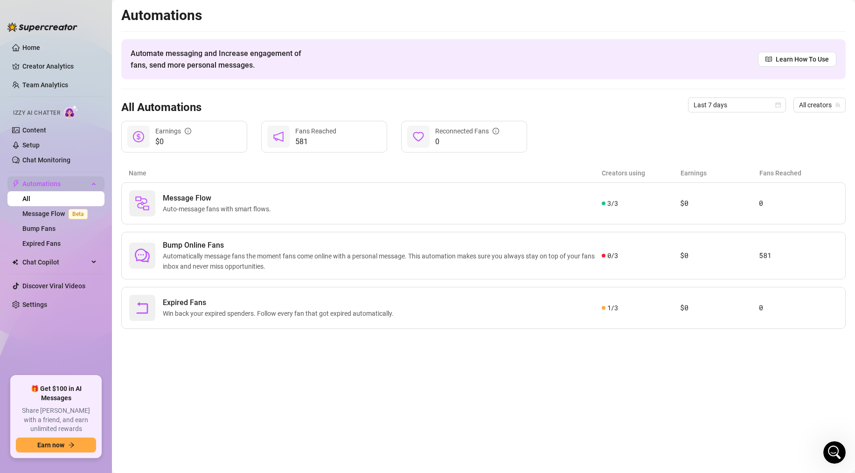
click at [88, 185] on span "Automations" at bounding box center [55, 183] width 66 height 15
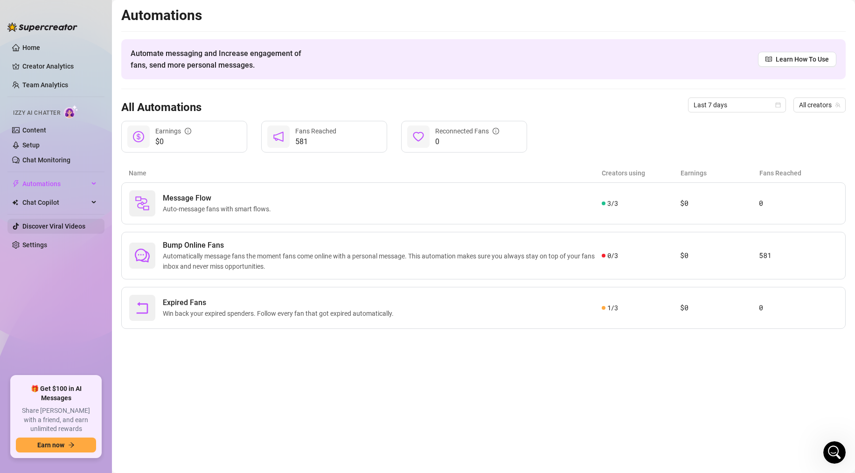
click at [59, 230] on link "Discover Viral Videos" at bounding box center [53, 226] width 63 height 7
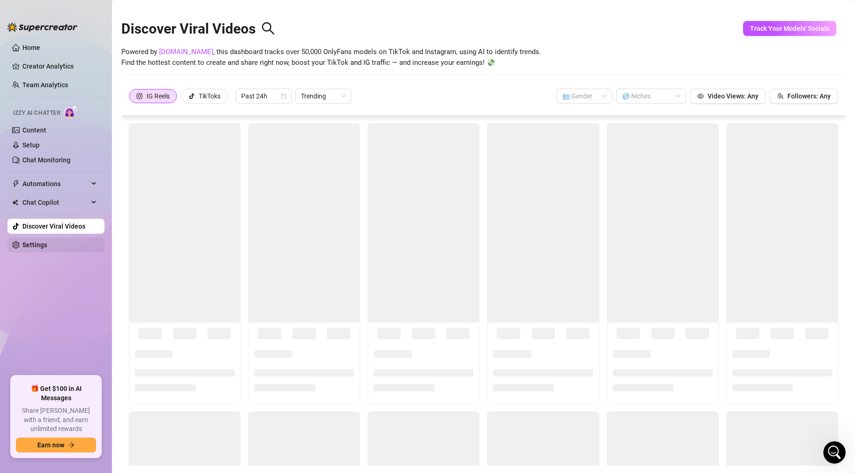
click at [47, 242] on link "Settings" at bounding box center [34, 244] width 25 height 7
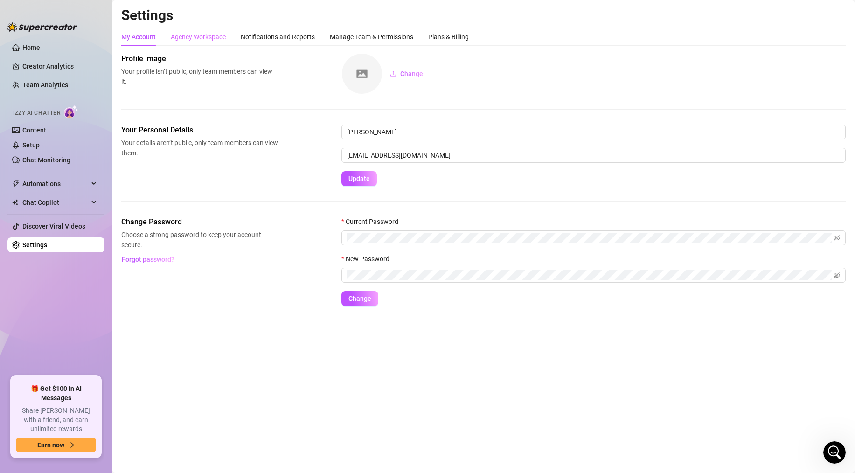
click at [205, 31] on div "Agency Workspace" at bounding box center [198, 37] width 55 height 18
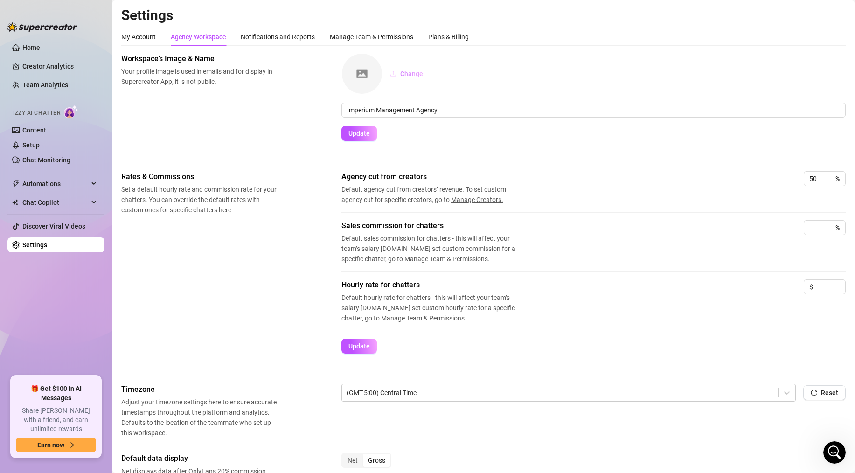
click at [403, 74] on span "Change" at bounding box center [411, 73] width 23 height 7
click at [369, 132] on span "Update" at bounding box center [359, 133] width 21 height 7
click at [283, 35] on div "Notifications and Reports" at bounding box center [278, 37] width 74 height 10
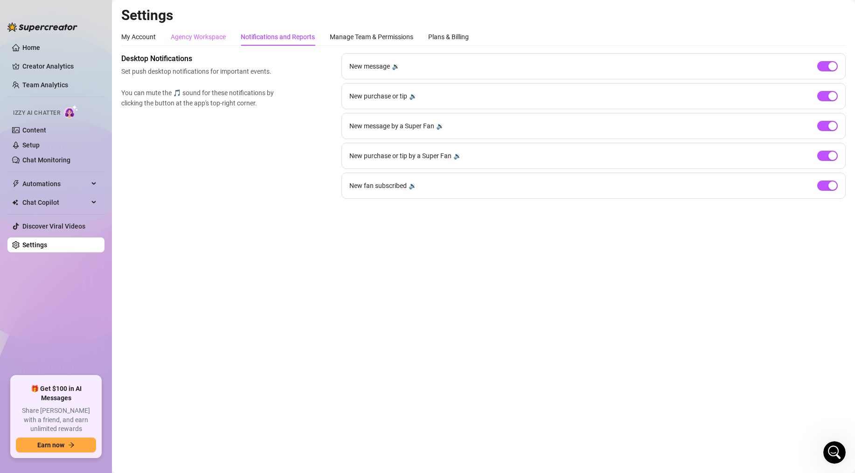
click at [224, 28] on div "Agency Workspace" at bounding box center [198, 37] width 55 height 18
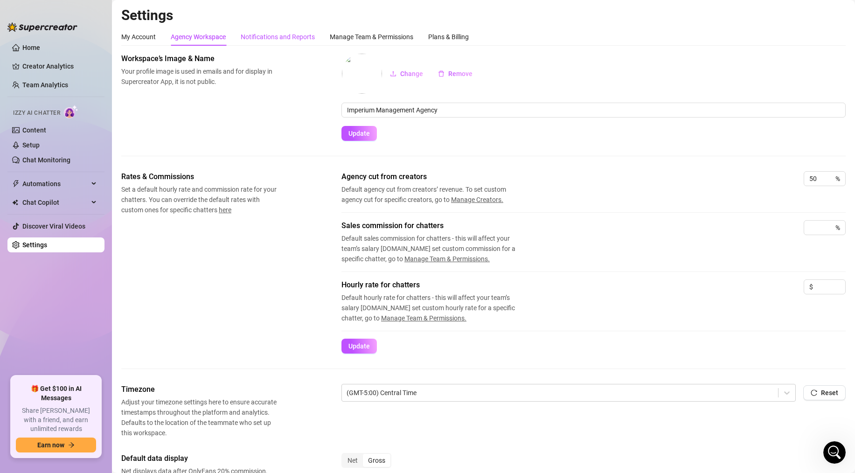
click at [262, 35] on div "Notifications and Reports" at bounding box center [278, 37] width 74 height 10
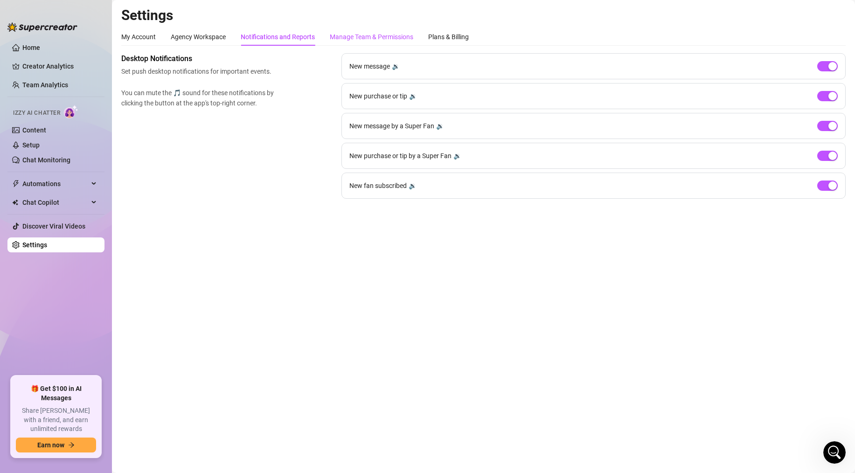
click at [348, 40] on div "Manage Team & Permissions" at bounding box center [372, 37] width 84 height 10
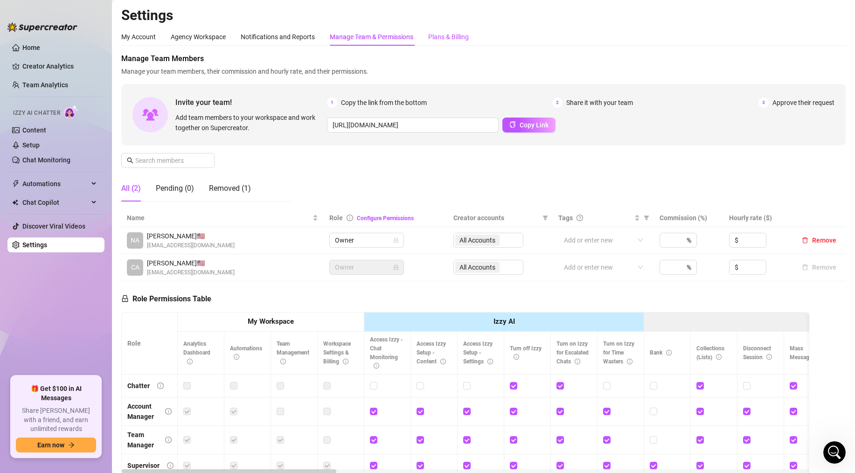
click at [440, 35] on div "Plans & Billing" at bounding box center [448, 37] width 41 height 10
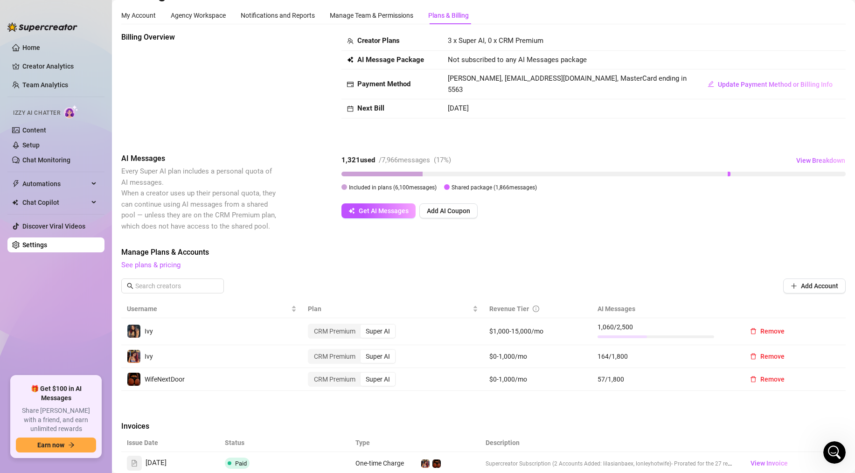
scroll to position [24, 0]
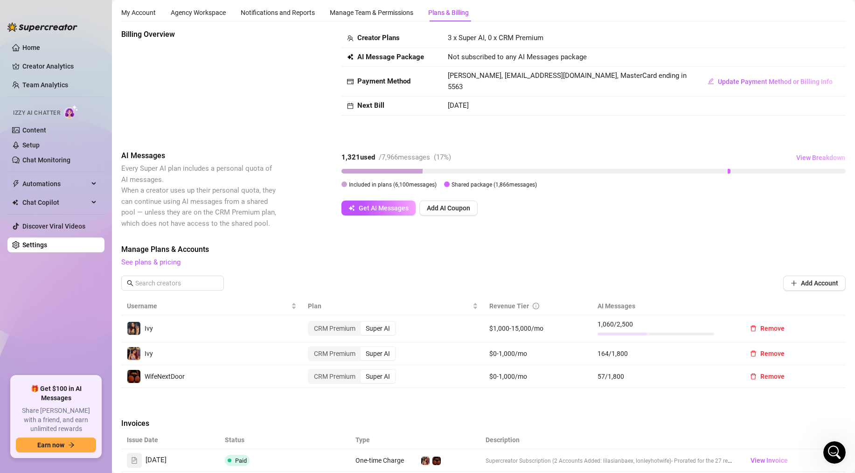
click at [803, 157] on span "View Breakdown" at bounding box center [821, 157] width 49 height 7
click at [224, 81] on div "Billing Overview" at bounding box center [199, 82] width 157 height 106
click at [55, 64] on link "Creator Analytics" at bounding box center [59, 66] width 75 height 15
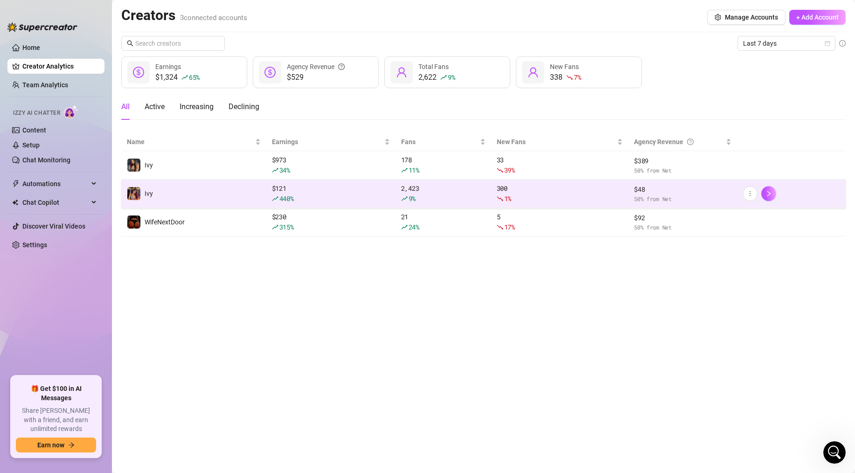
click at [577, 197] on div "1 %" at bounding box center [560, 199] width 126 height 10
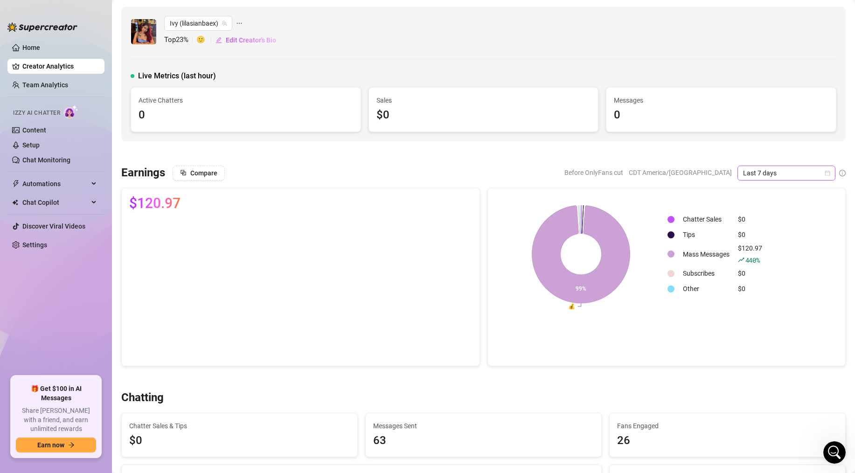
click at [761, 169] on span "Last 7 days" at bounding box center [786, 173] width 87 height 14
click at [763, 187] on div "Last 24 hours" at bounding box center [786, 192] width 83 height 10
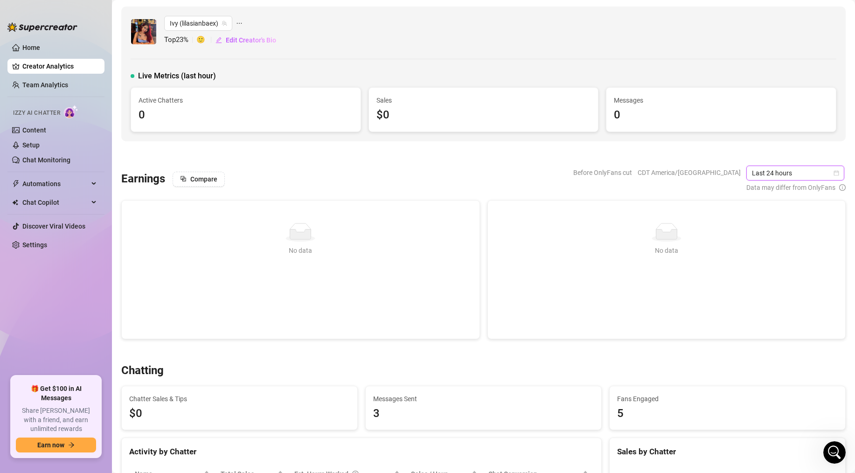
click at [758, 175] on span "Last 24 hours" at bounding box center [795, 173] width 87 height 14
click at [768, 203] on div "Last 7 days" at bounding box center [796, 207] width 83 height 10
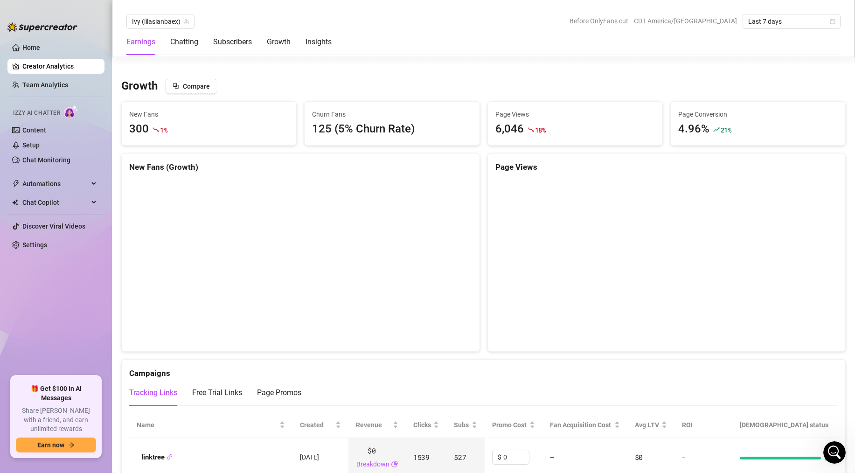
scroll to position [796, 0]
